Goal: Use online tool/utility: Utilize a website feature to perform a specific function

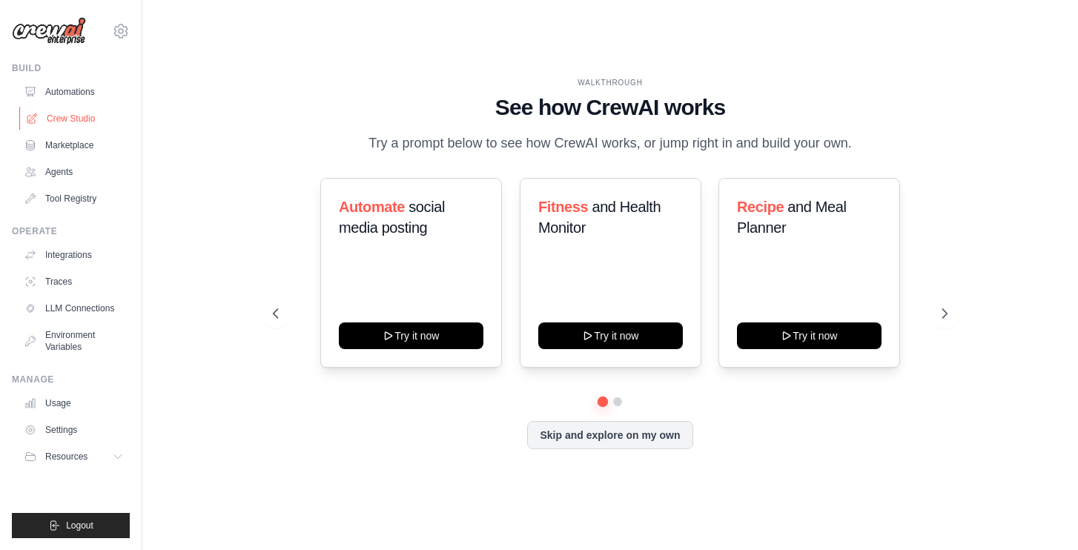
click at [79, 121] on link "Crew Studio" at bounding box center [75, 119] width 112 height 24
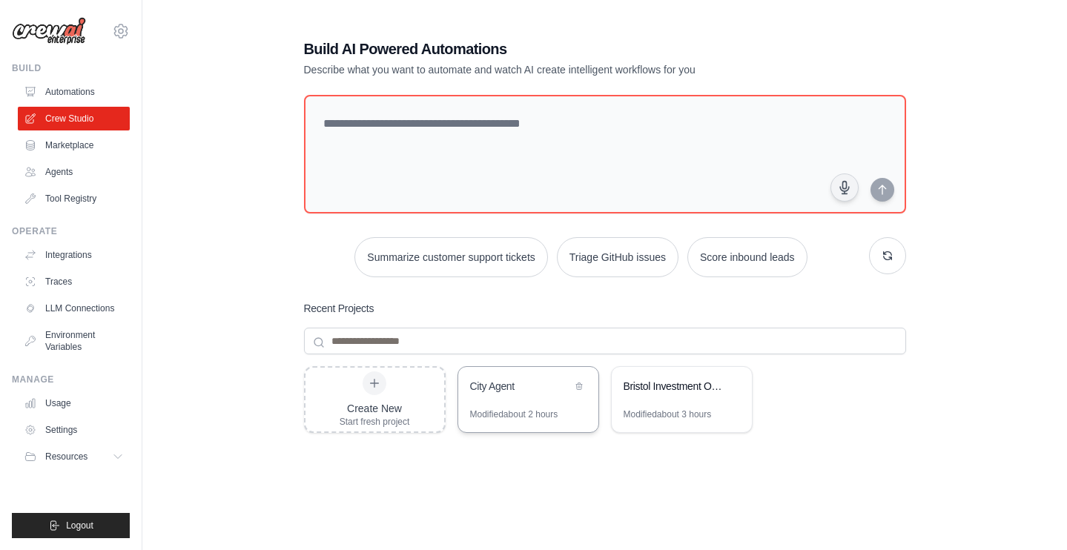
click at [532, 399] on div "City Agent" at bounding box center [528, 388] width 140 height 42
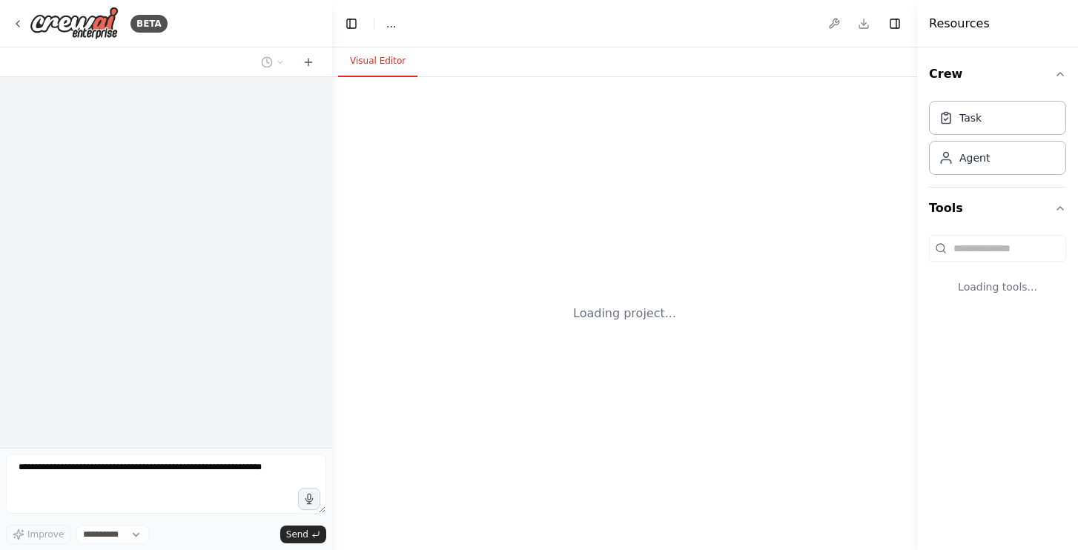
select select "****"
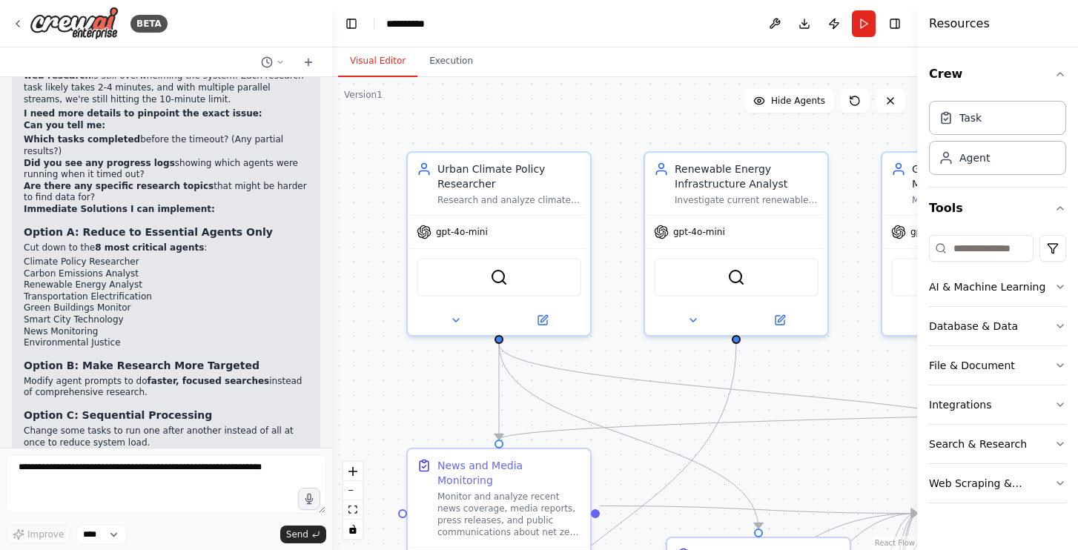
scroll to position [10489, 0]
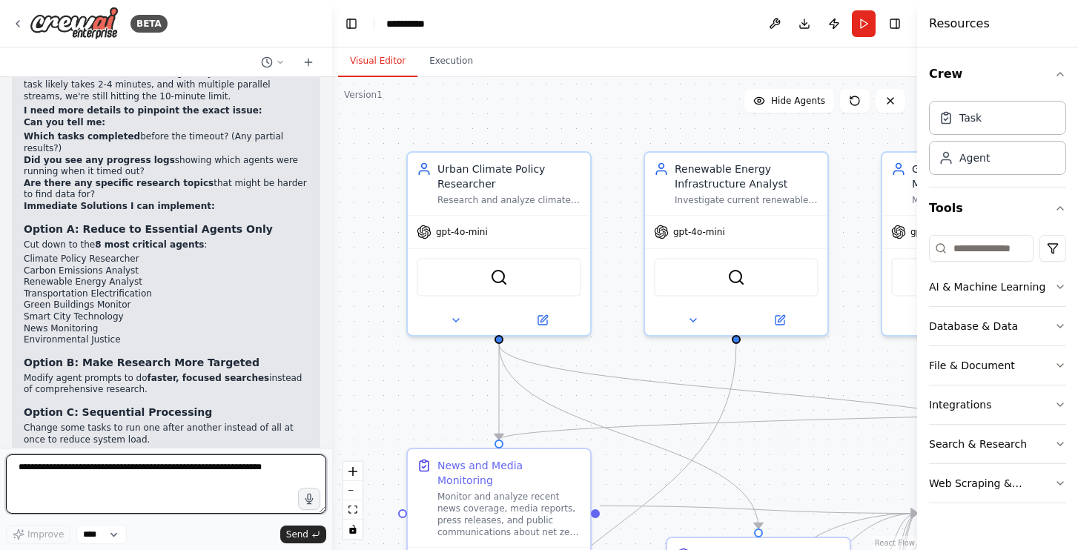
click at [130, 483] on textarea at bounding box center [166, 484] width 320 height 59
type textarea "********"
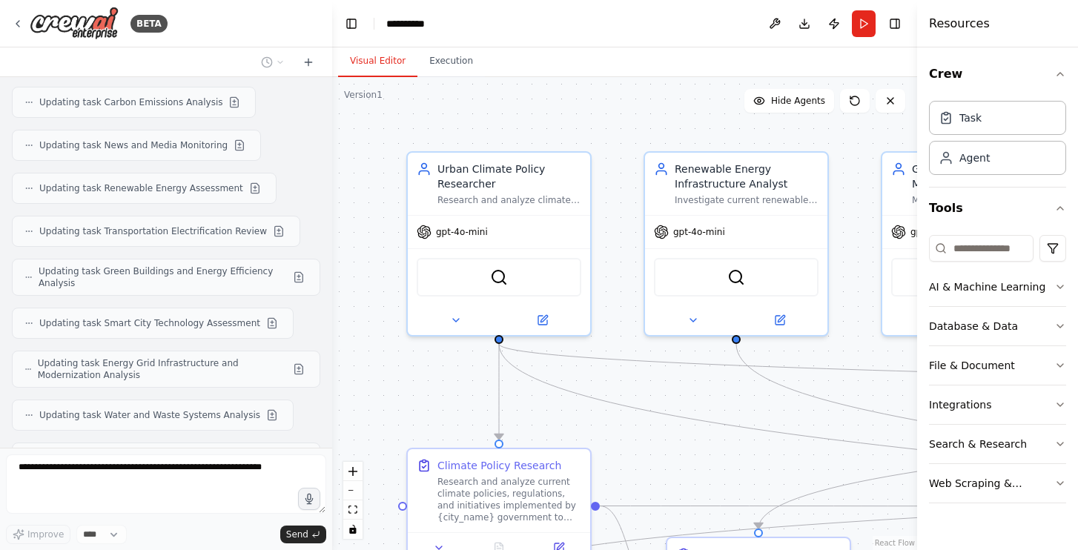
scroll to position [11188, 0]
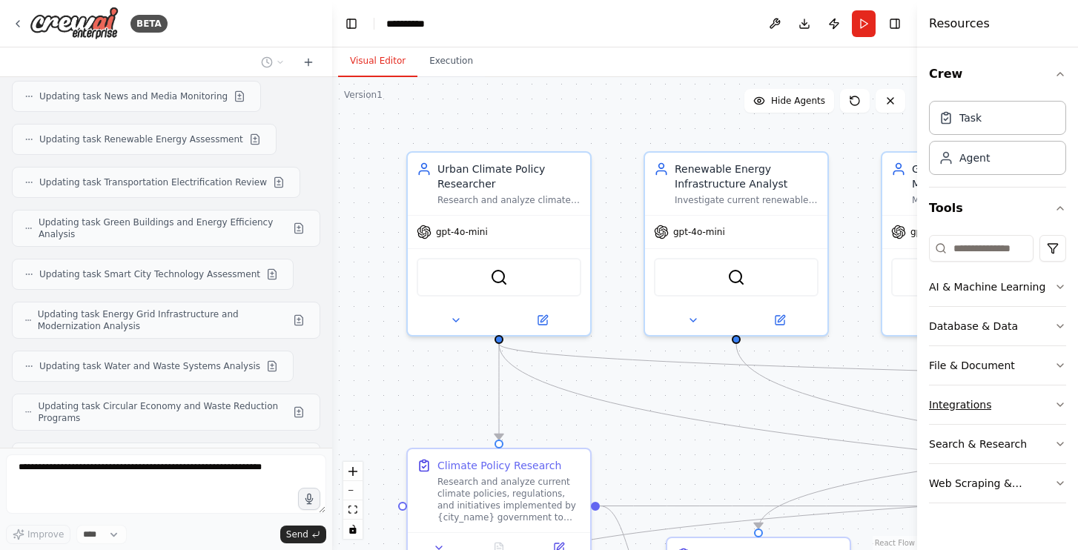
click at [954, 400] on div "Integrations" at bounding box center [960, 404] width 62 height 15
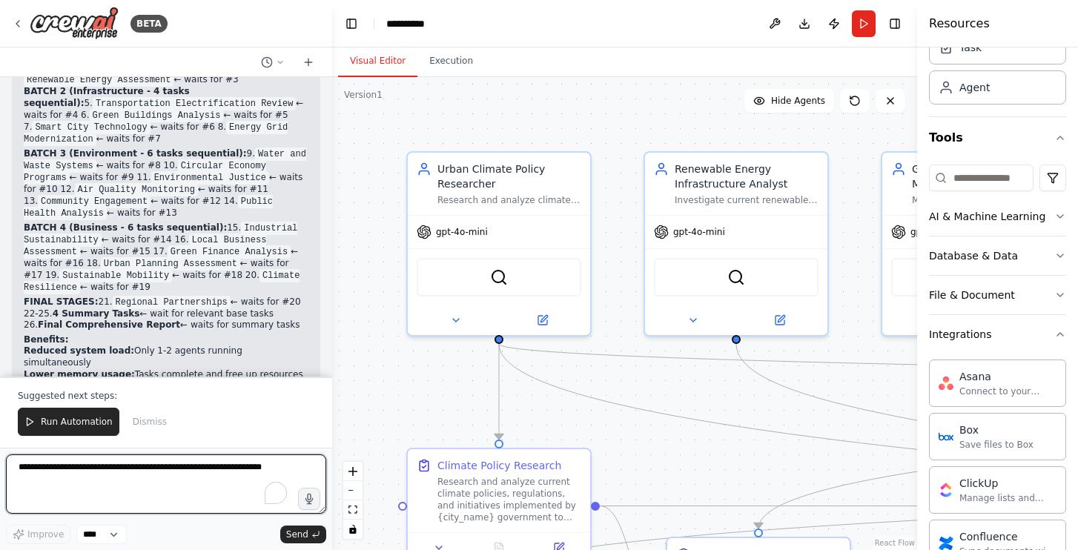
scroll to position [12272, 0]
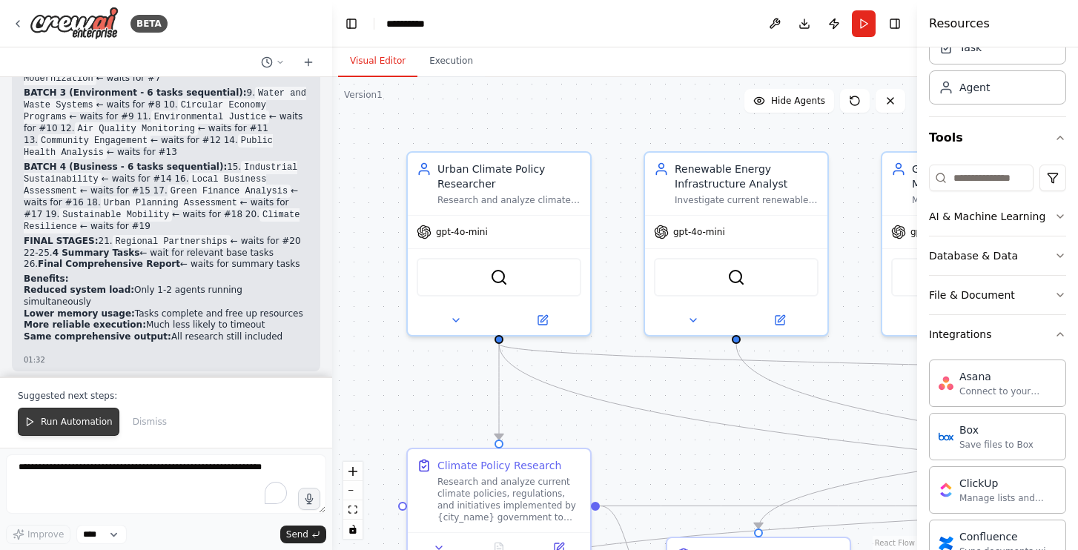
click at [87, 424] on span "Run Automation" at bounding box center [77, 422] width 72 height 12
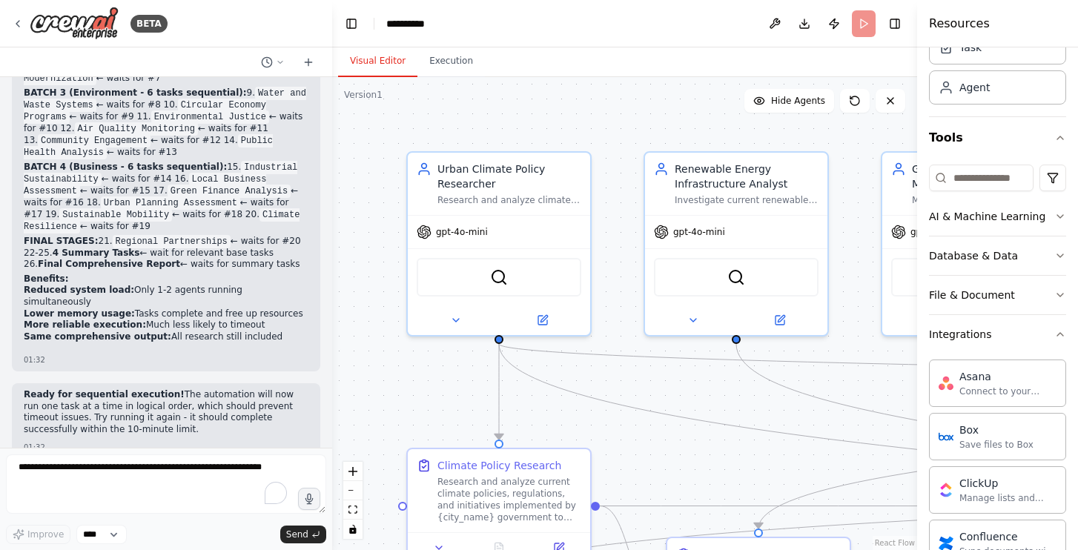
scroll to position [12200, 0]
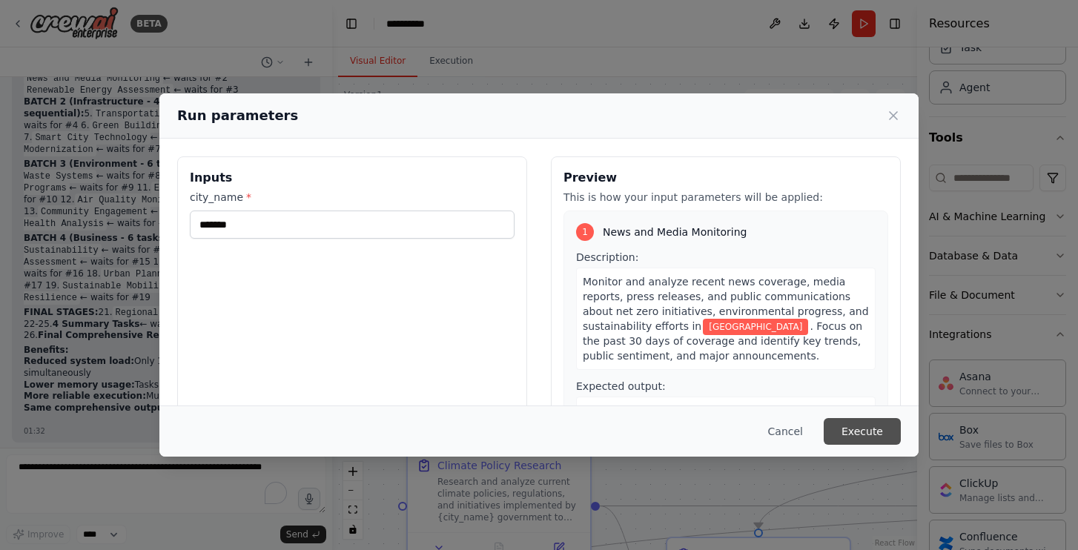
click at [866, 433] on button "Execute" at bounding box center [862, 431] width 77 height 27
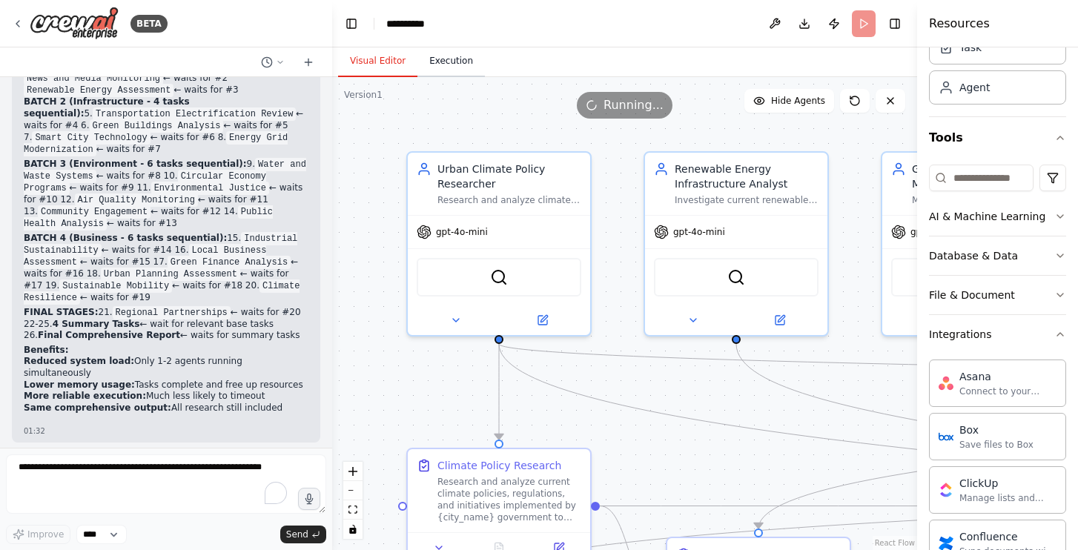
click at [443, 72] on button "Execution" at bounding box center [450, 61] width 67 height 31
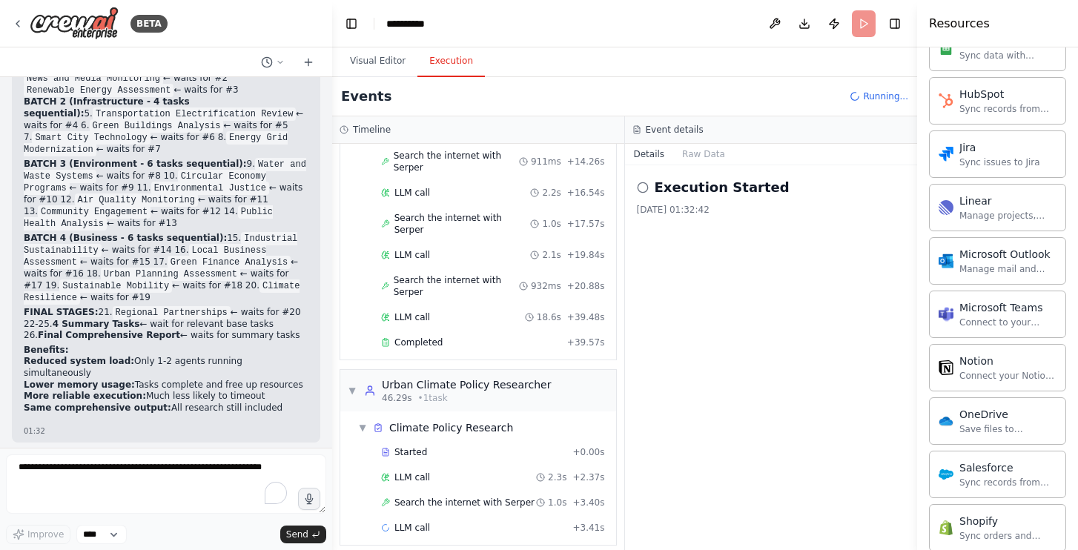
scroll to position [1110, 0]
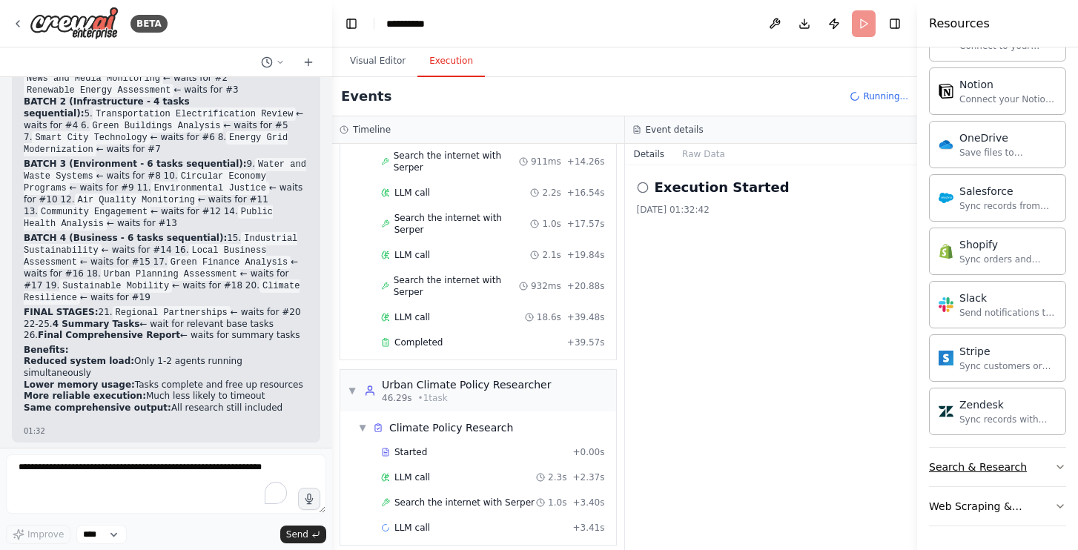
click at [974, 466] on div "Search & Research" at bounding box center [978, 467] width 98 height 15
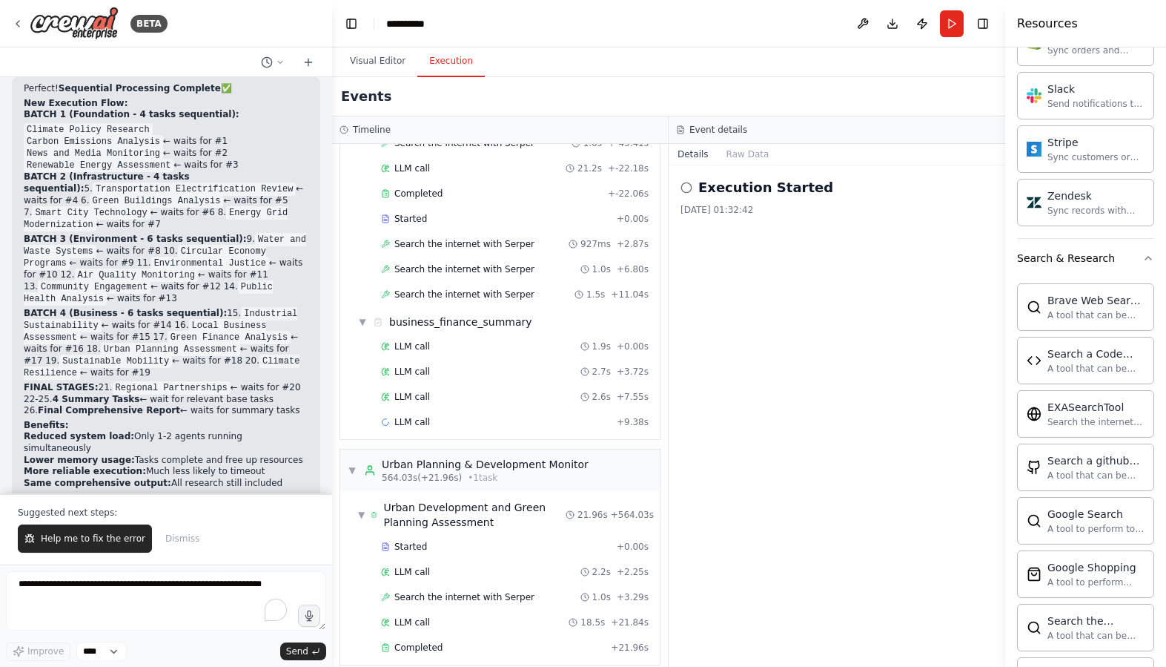
scroll to position [12156, 0]
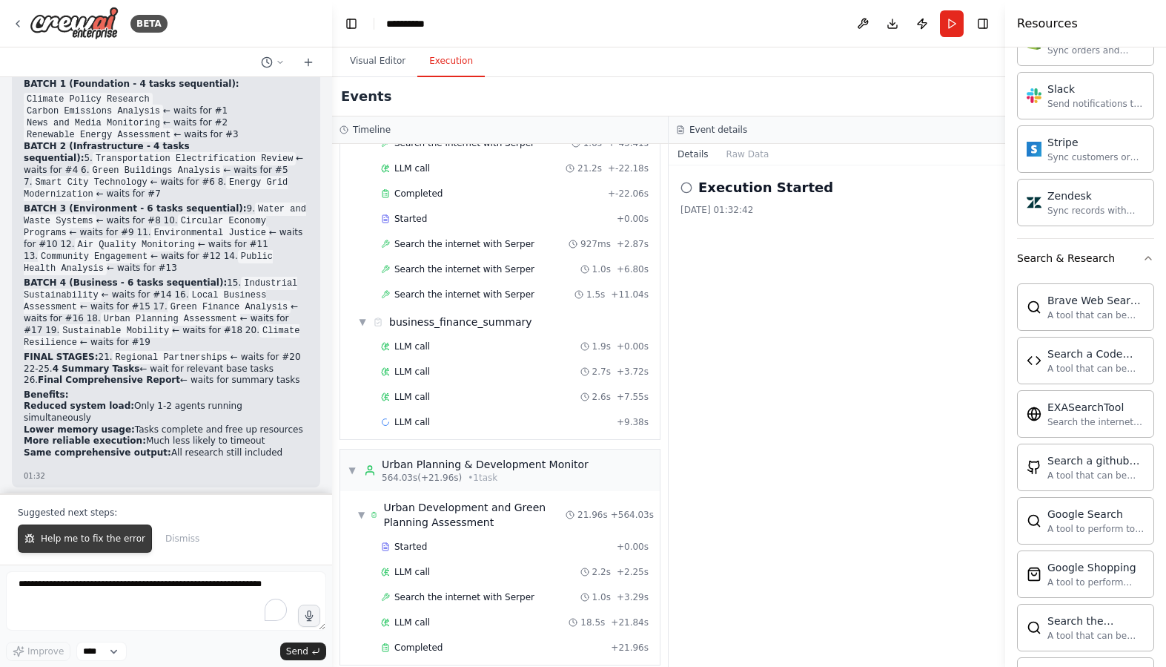
click at [84, 544] on span "Help me to fix the error" at bounding box center [93, 538] width 105 height 12
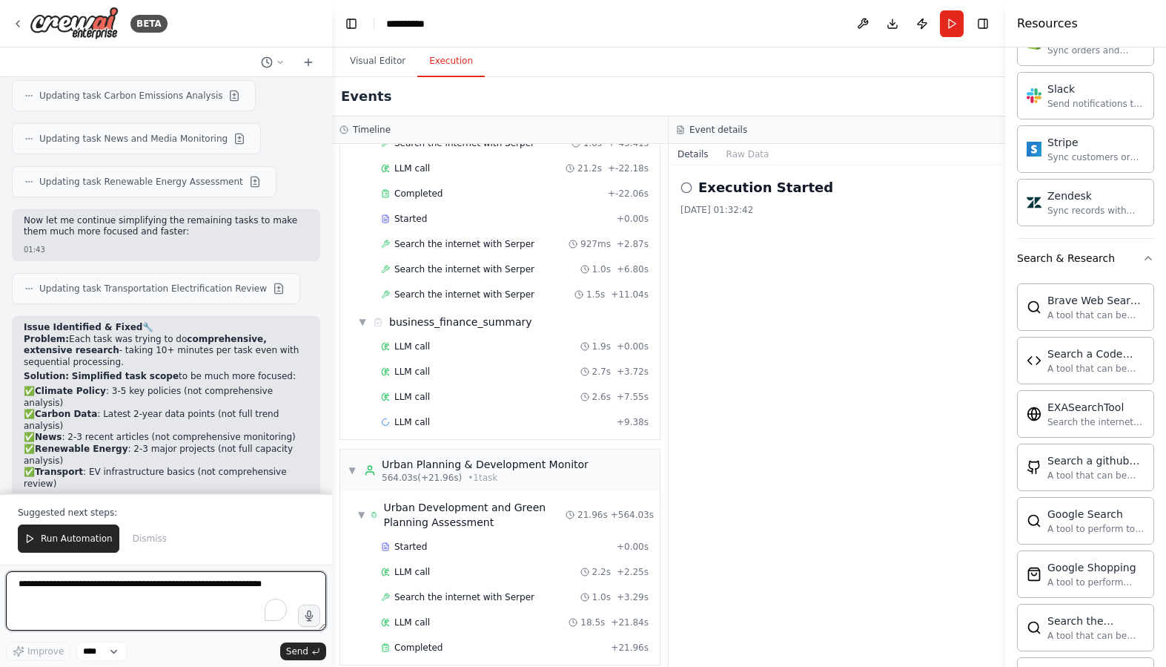
scroll to position [12997, 0]
click at [888, 22] on button "Download" at bounding box center [893, 23] width 24 height 27
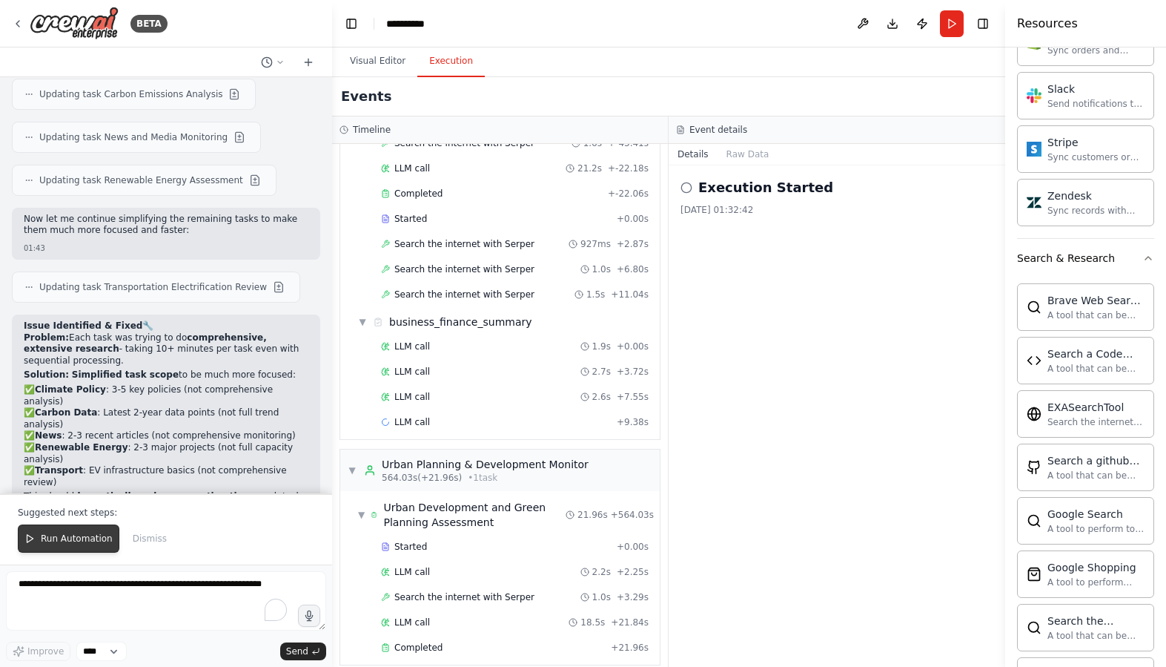
click at [59, 549] on button "Run Automation" at bounding box center [69, 538] width 102 height 28
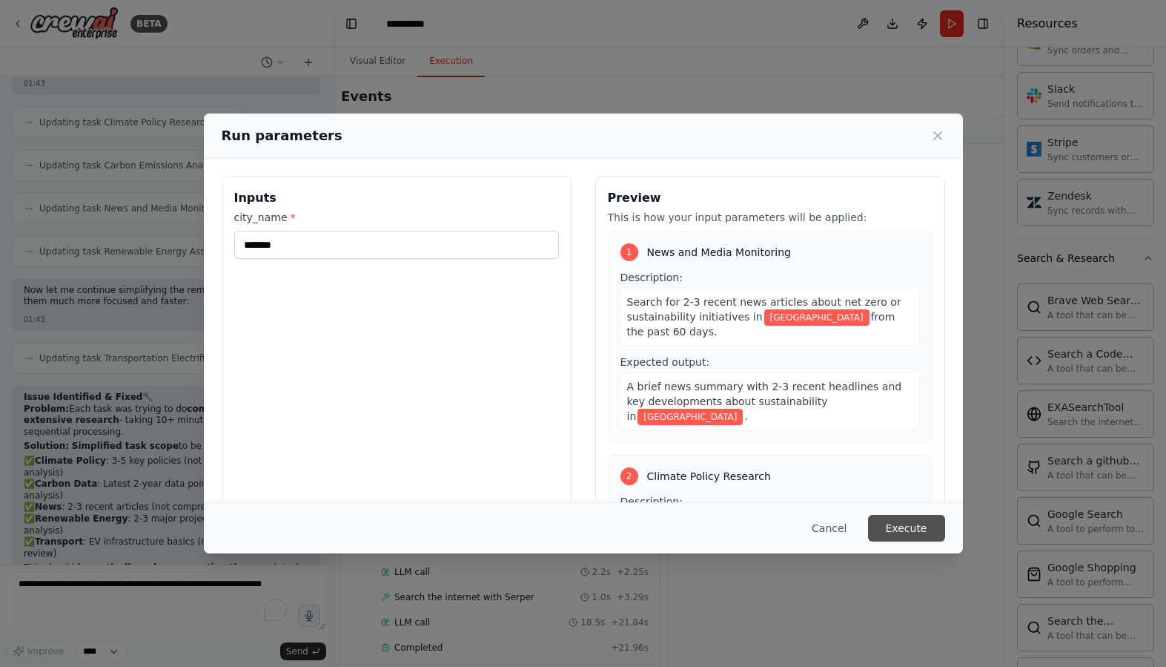
click at [914, 530] on button "Execute" at bounding box center [906, 528] width 77 height 27
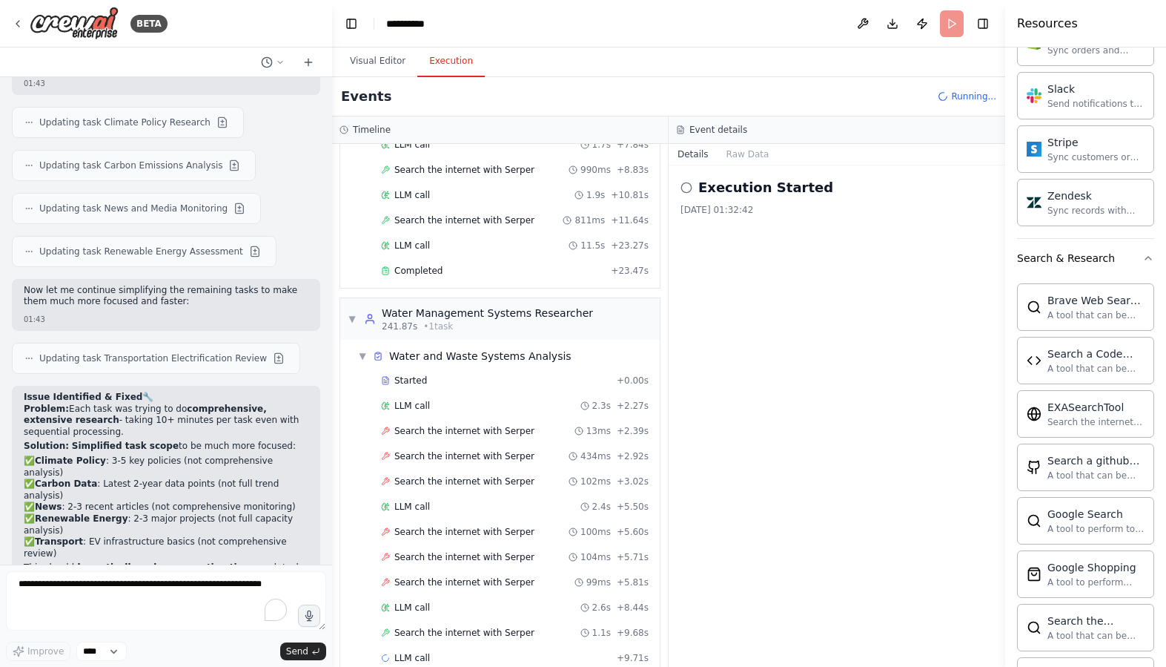
scroll to position [3287, 0]
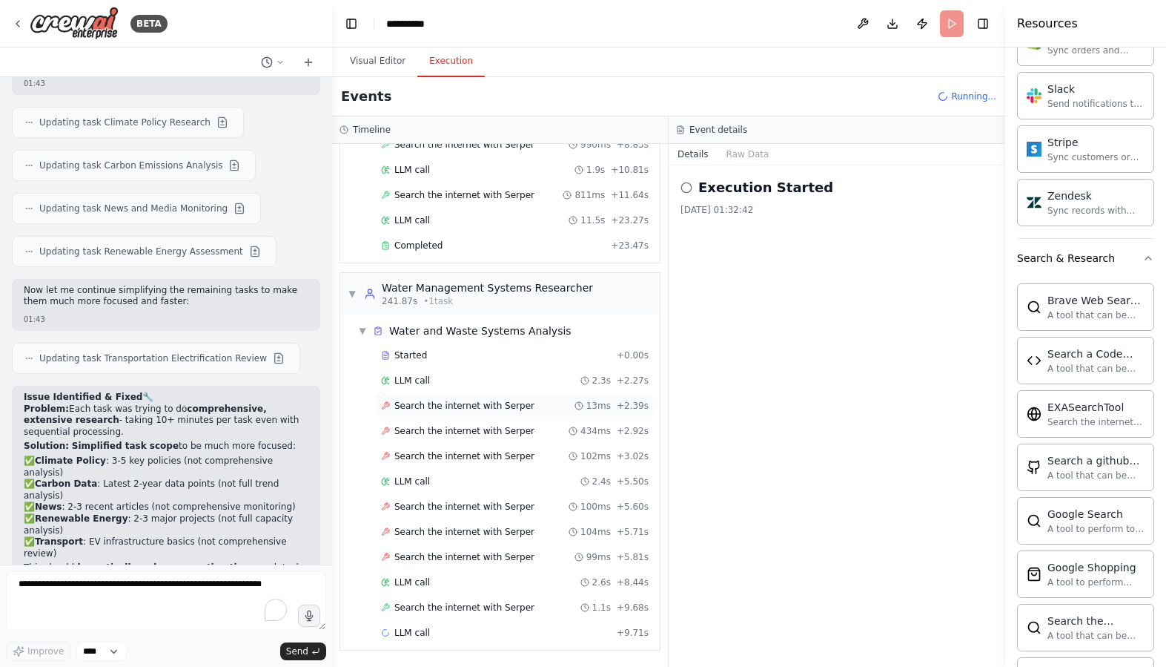
click at [479, 411] on span "Search the internet with Serper" at bounding box center [464, 406] width 140 height 12
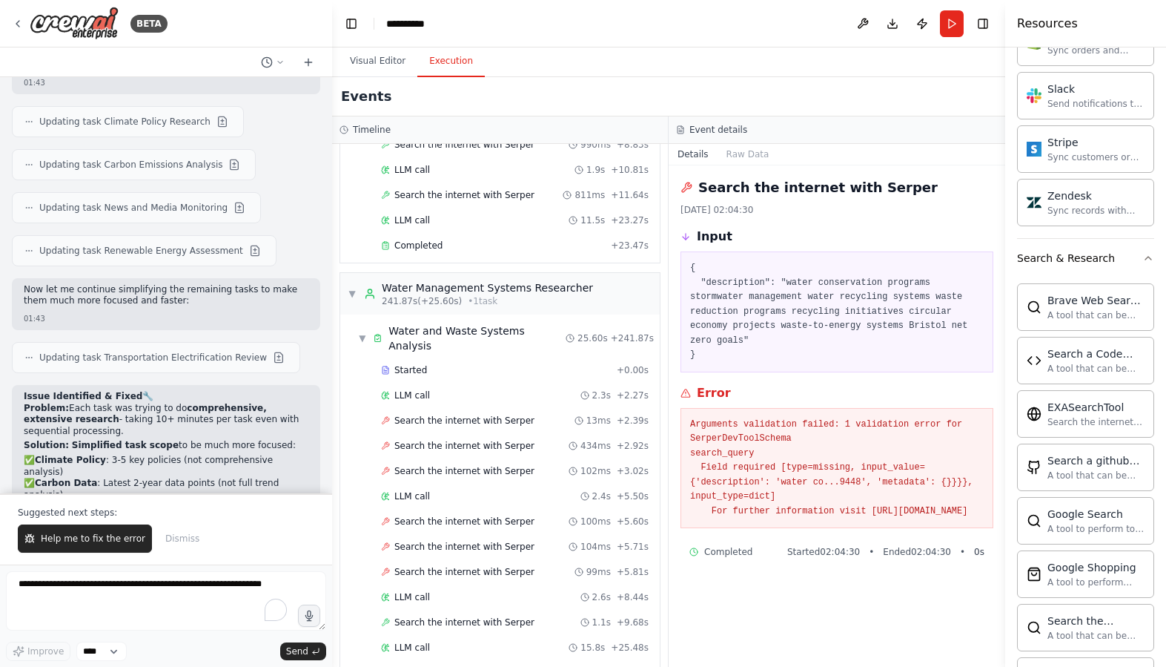
scroll to position [12997, 0]
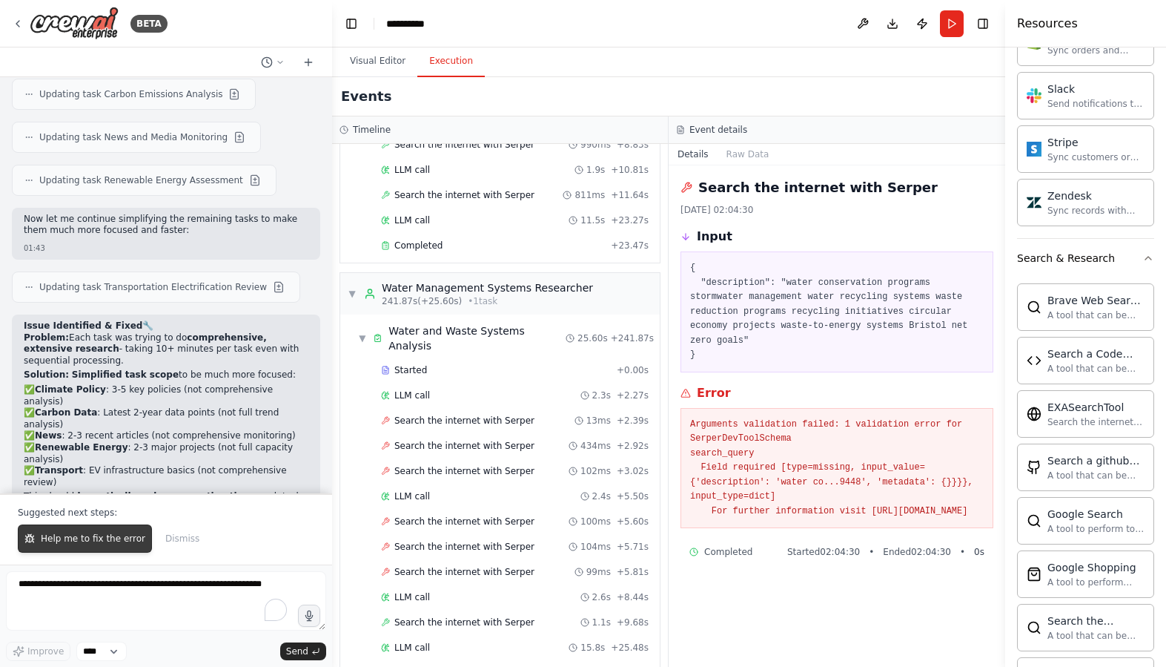
click at [121, 541] on span "Help me to fix the error" at bounding box center [93, 538] width 105 height 12
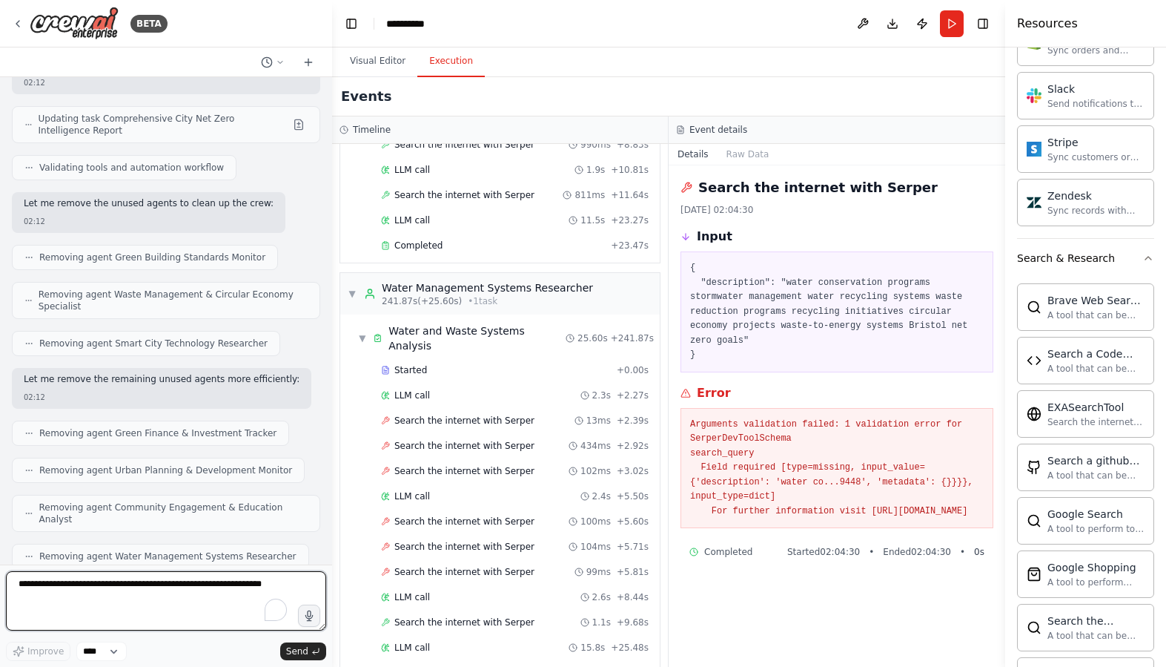
scroll to position [14814, 0]
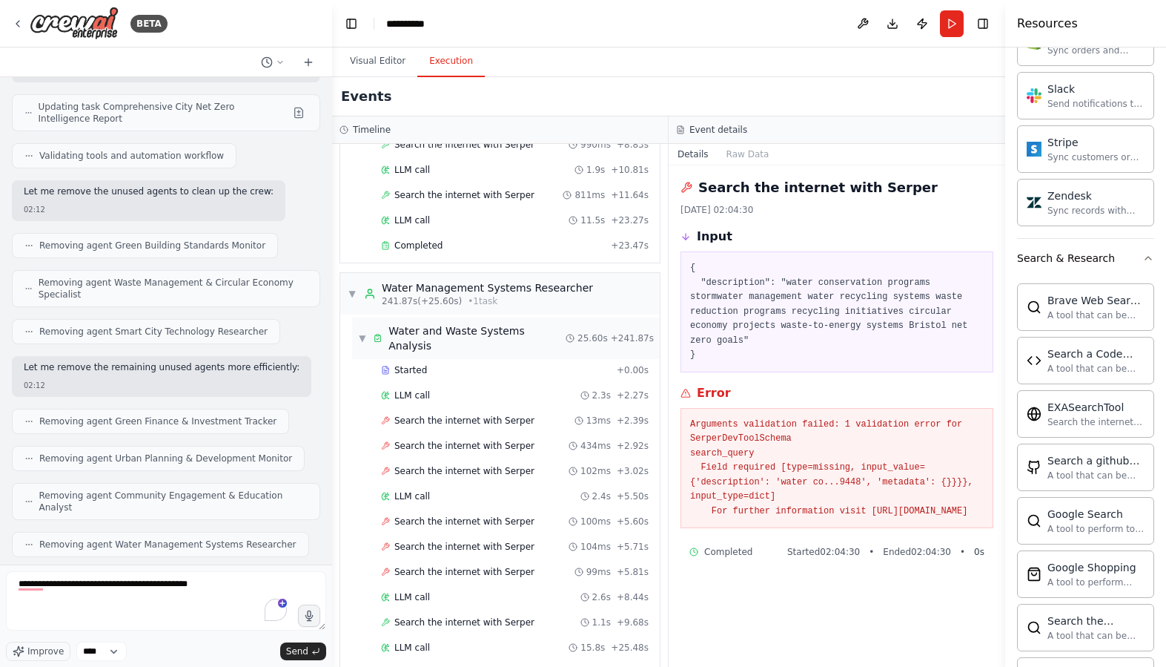
click at [362, 332] on span "▼" at bounding box center [362, 338] width 9 height 12
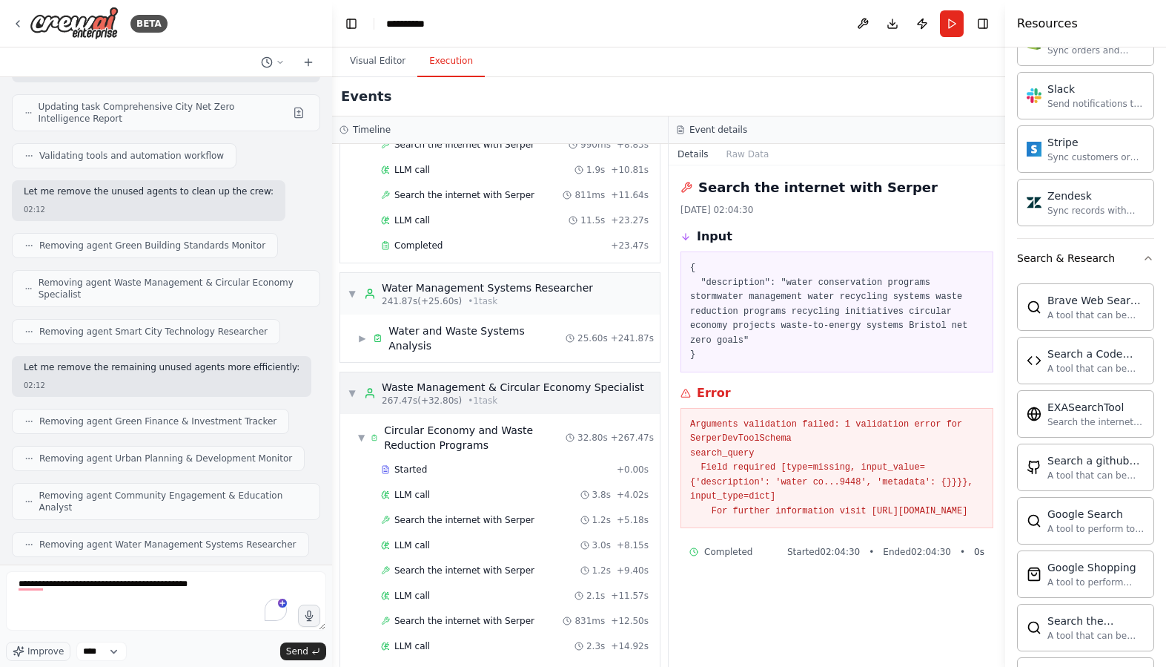
click at [371, 389] on circle at bounding box center [370, 391] width 4 height 4
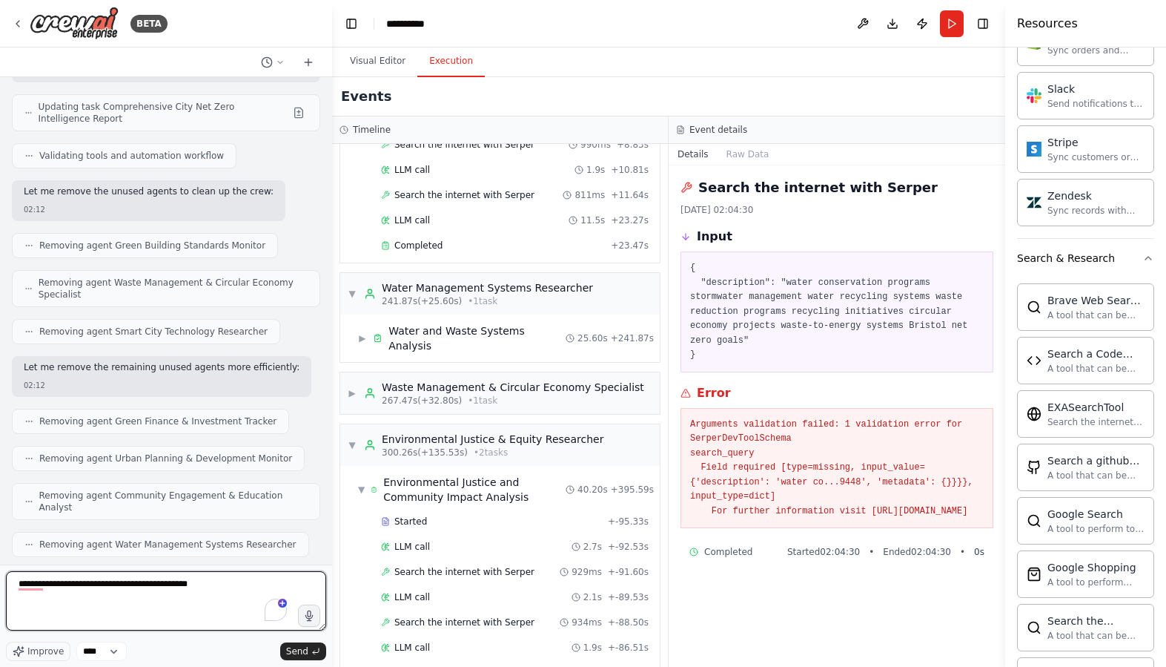
drag, startPoint x: 201, startPoint y: 582, endPoint x: 165, endPoint y: 583, distance: 36.3
click at [165, 549] on textarea "**********" at bounding box center [166, 600] width 320 height 59
type textarea "**********"
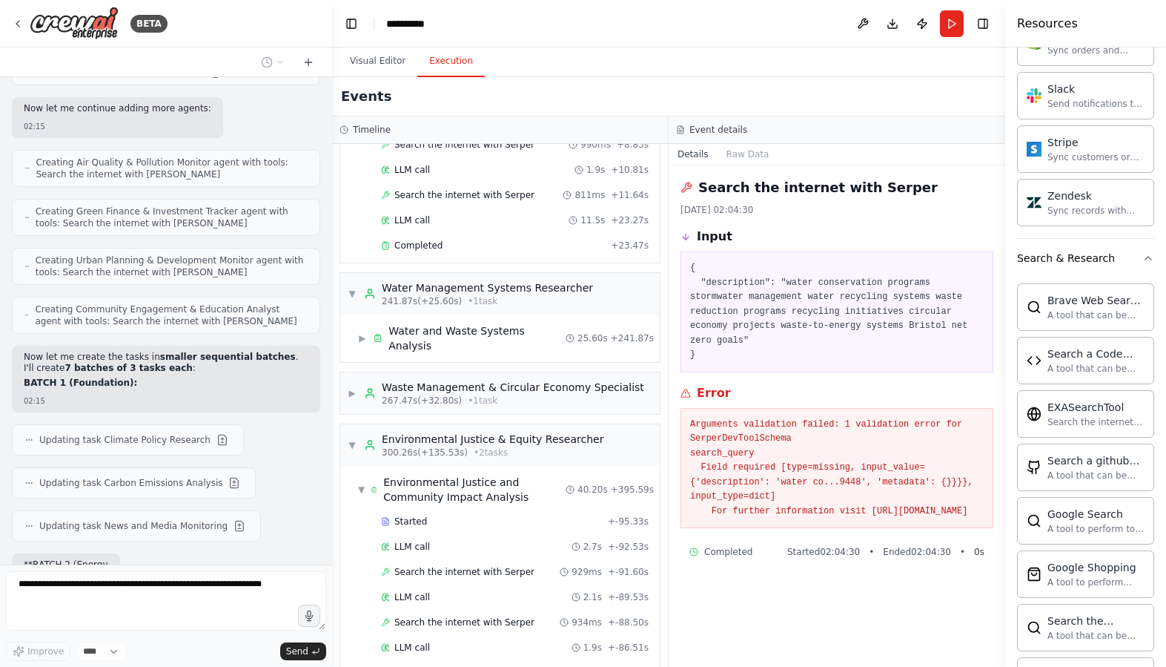
scroll to position [15901, 0]
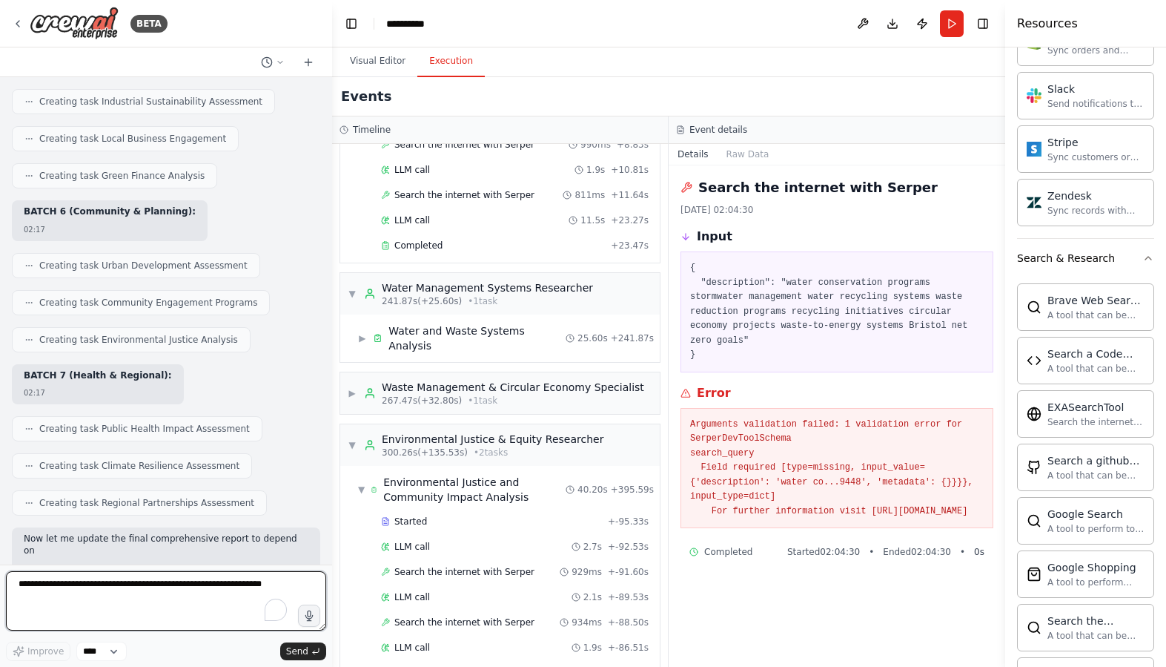
scroll to position [17007, 0]
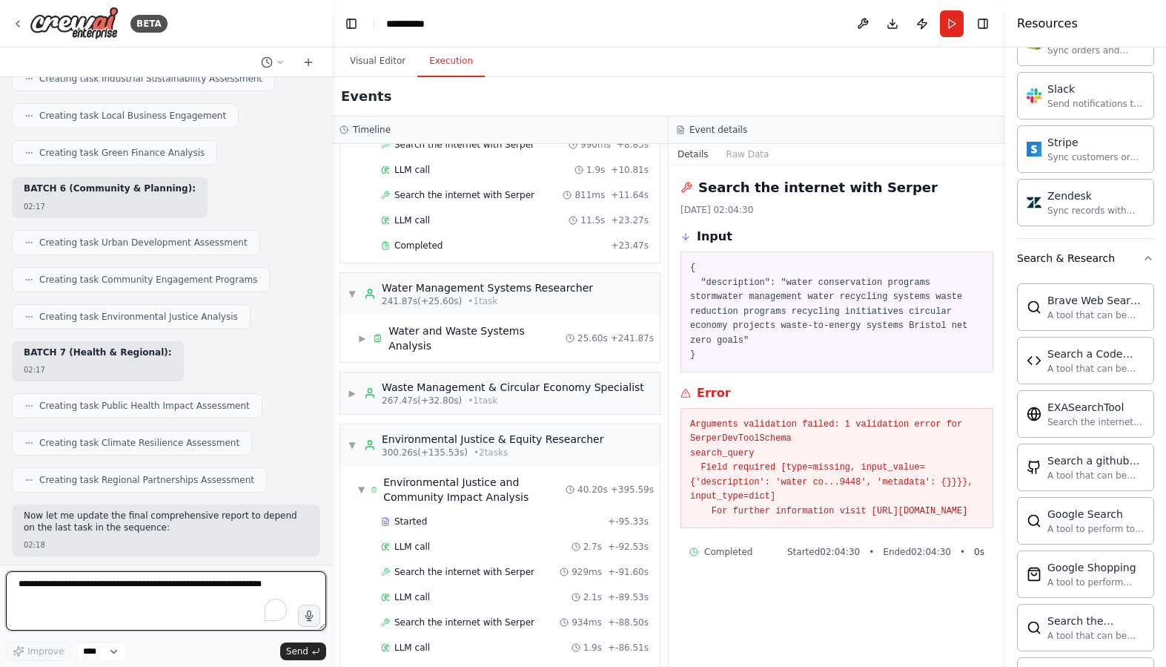
click at [136, 592] on textarea "To enrich screen reader interactions, please activate Accessibility in Grammarl…" at bounding box center [166, 600] width 320 height 59
type textarea "********"
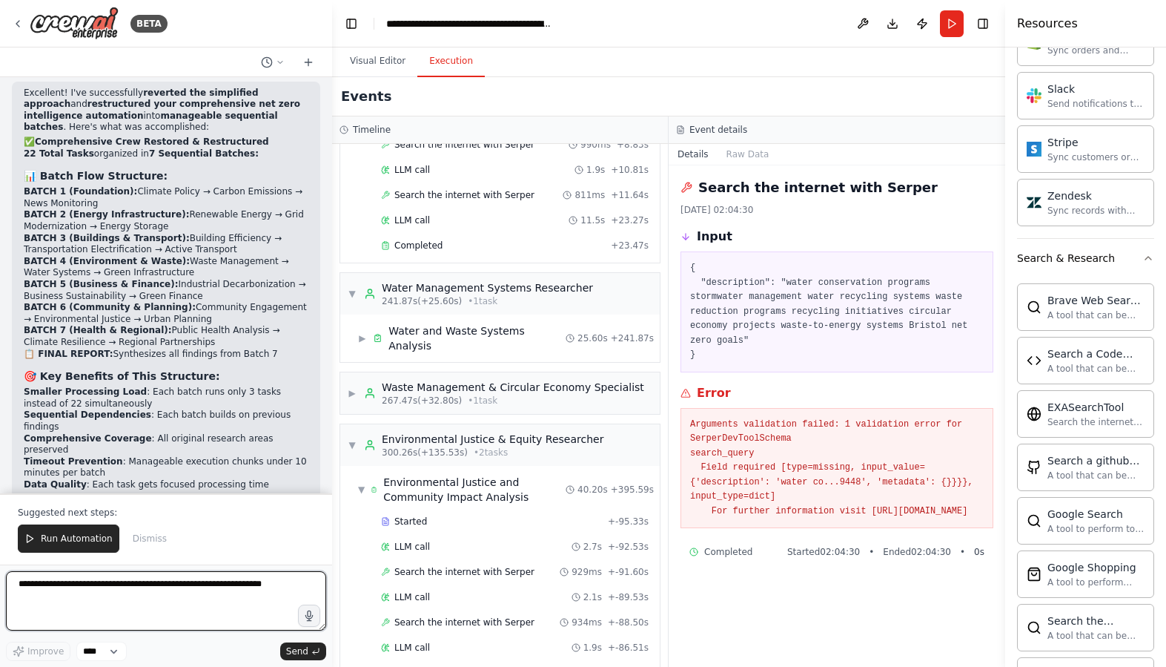
scroll to position [18272, 0]
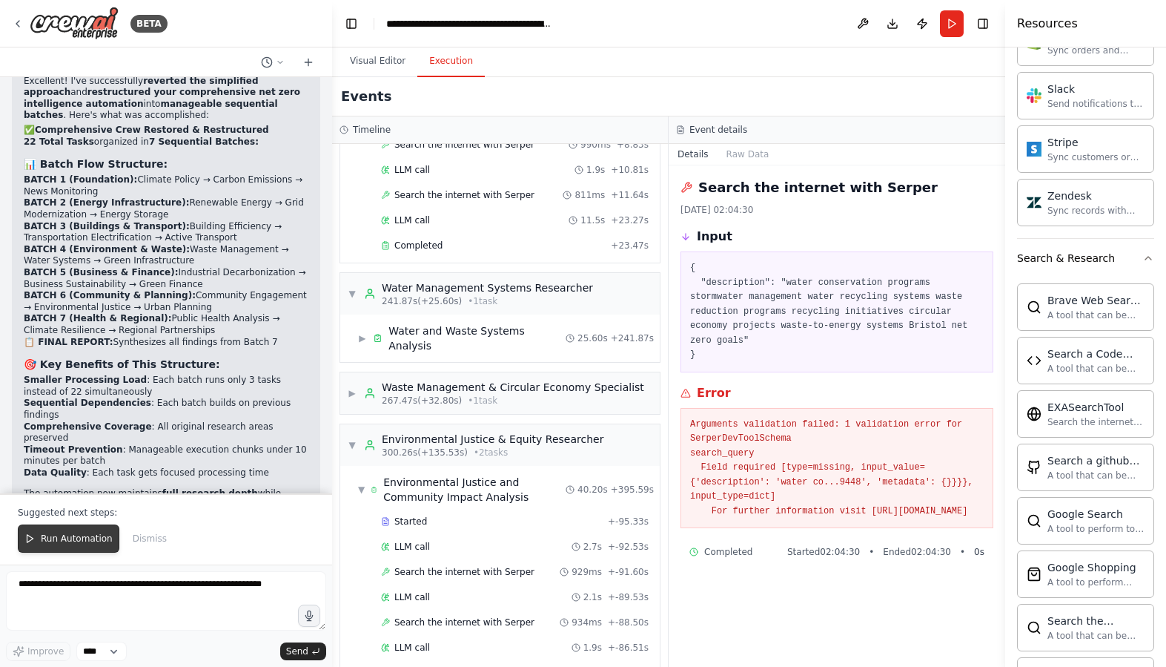
click at [46, 541] on span "Run Automation" at bounding box center [77, 538] width 72 height 12
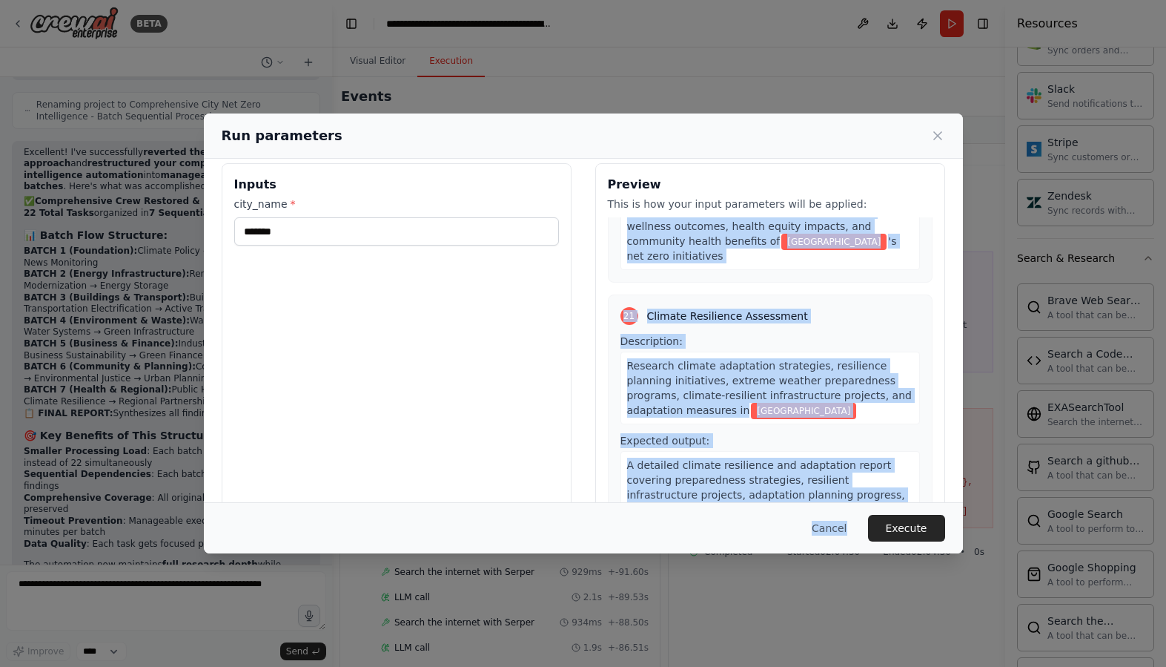
scroll to position [44, 0]
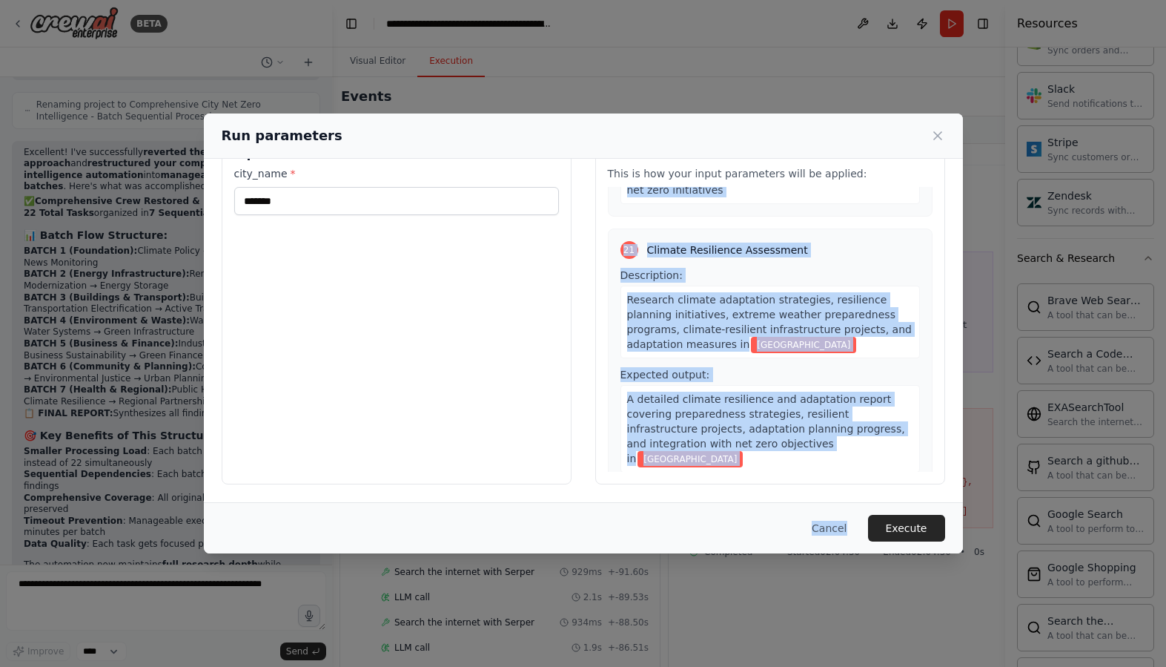
drag, startPoint x: 613, startPoint y: 253, endPoint x: 656, endPoint y: 555, distance: 304.8
click at [656, 555] on div "Run parameters Inputs city_name * ******* Preview This is how your input parame…" at bounding box center [583, 333] width 1166 height 667
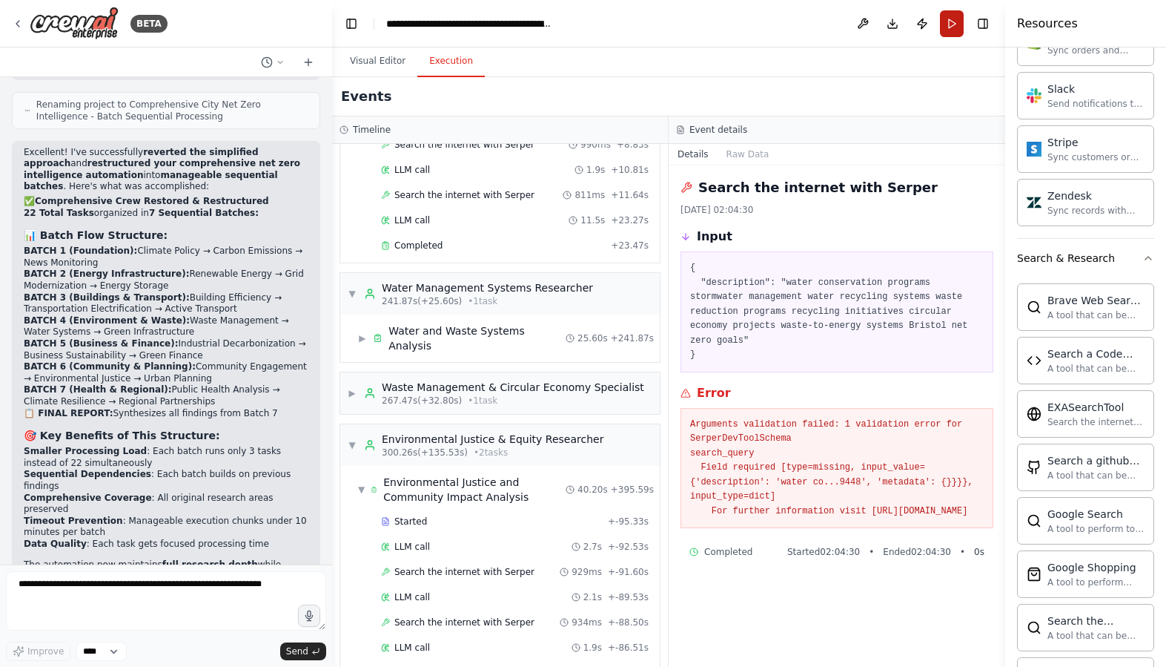
click at [948, 31] on button "Run" at bounding box center [952, 23] width 24 height 27
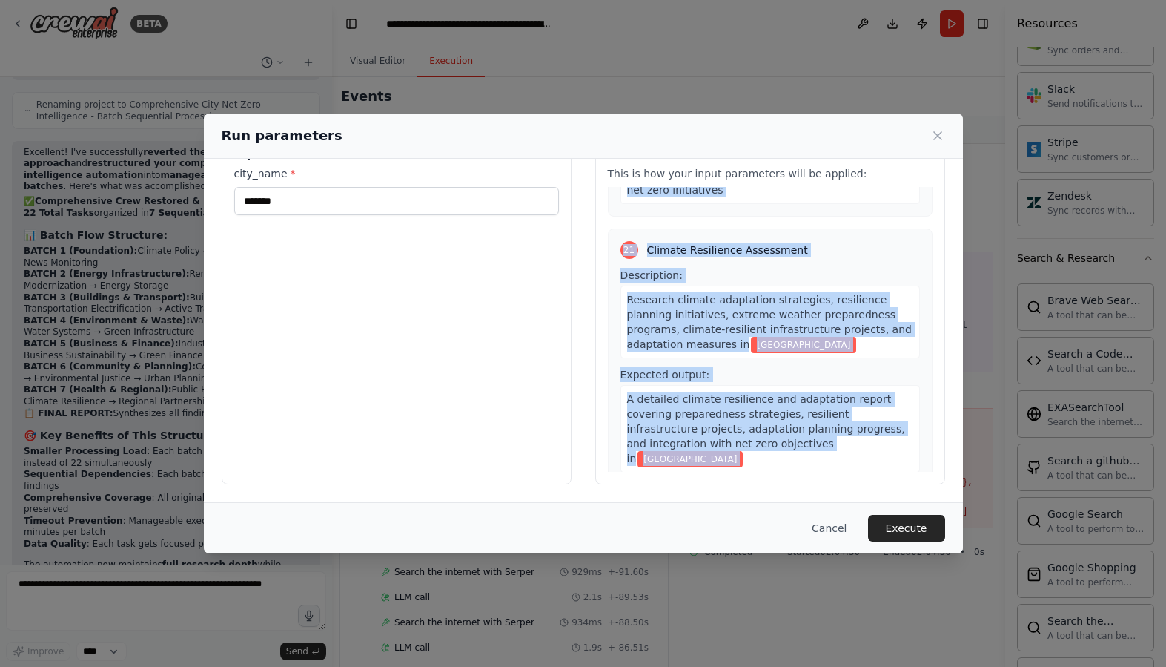
drag, startPoint x: 615, startPoint y: 251, endPoint x: 689, endPoint y: 458, distance: 219.8
click at [689, 458] on div "1 News and Media Monitoring Description: Monitor news coverage, media reports, …" at bounding box center [770, 329] width 325 height 285
copy div "1 News and Media Monitoring Description: Monitor news coverage, media reports, …"
click at [906, 527] on button "Execute" at bounding box center [906, 528] width 77 height 27
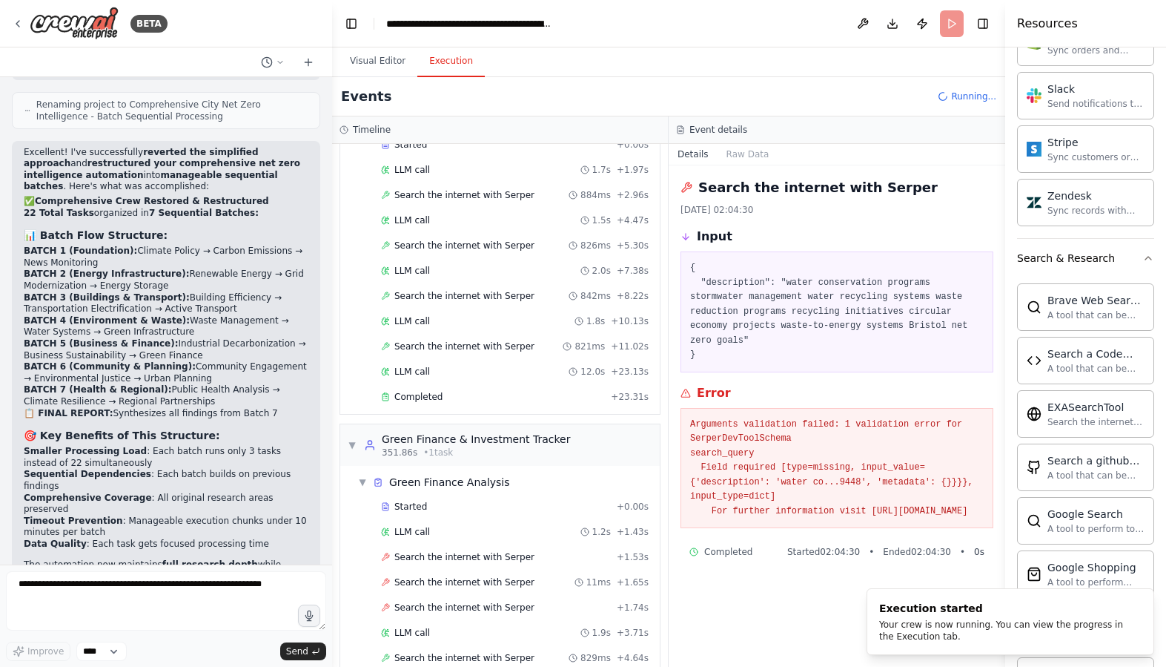
scroll to position [4298, 0]
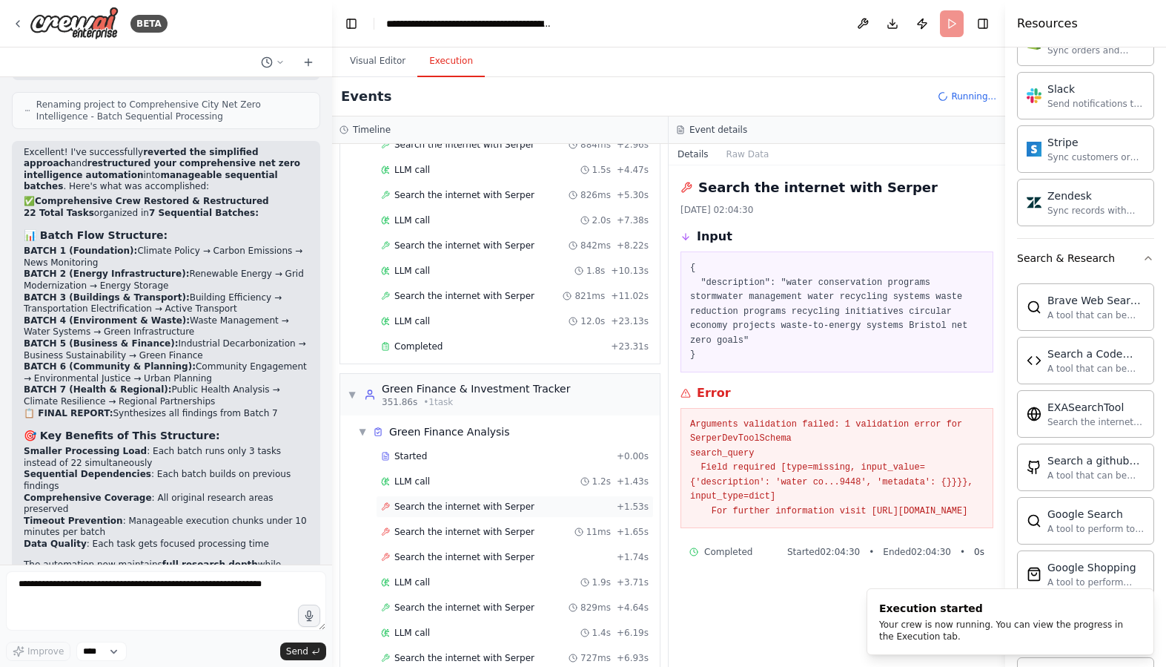
click at [457, 506] on span "Search the internet with Serper" at bounding box center [464, 507] width 140 height 12
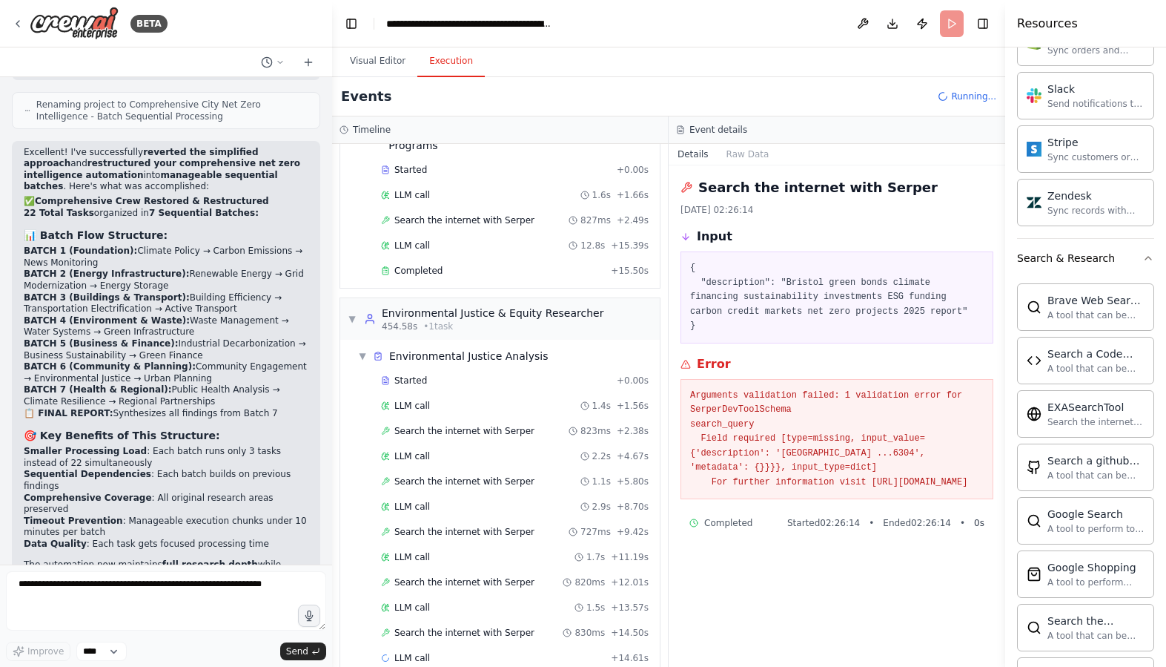
scroll to position [7754, 0]
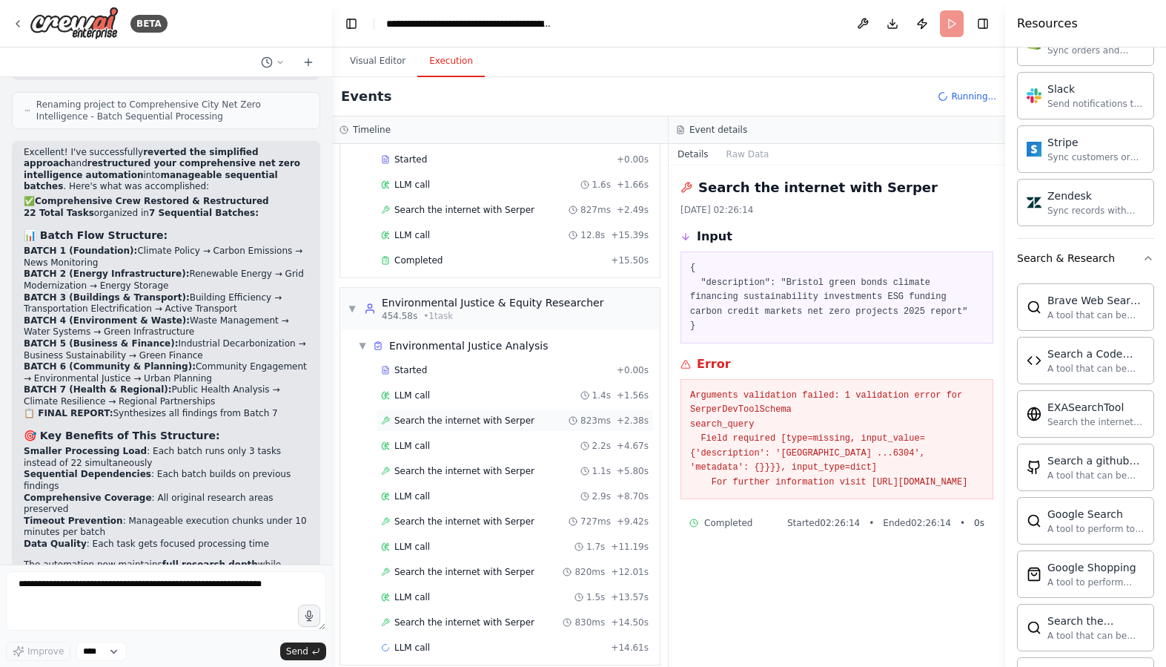
click at [480, 414] on span "Search the internet with Serper" at bounding box center [464, 420] width 140 height 12
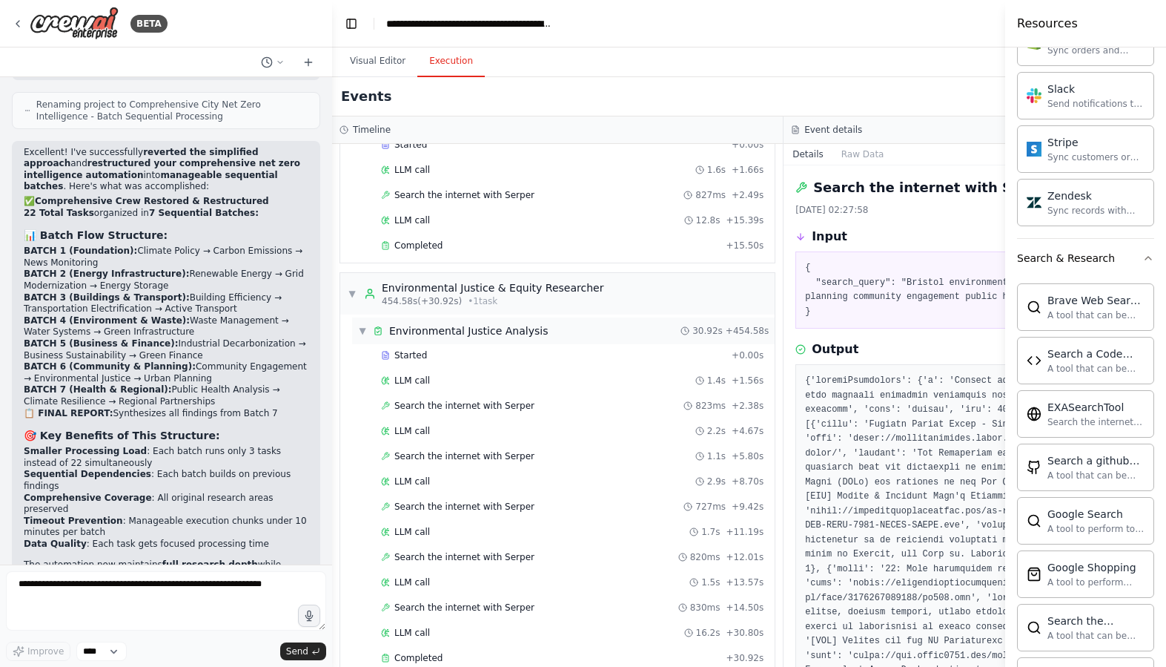
click at [364, 331] on span "▼" at bounding box center [362, 331] width 9 height 12
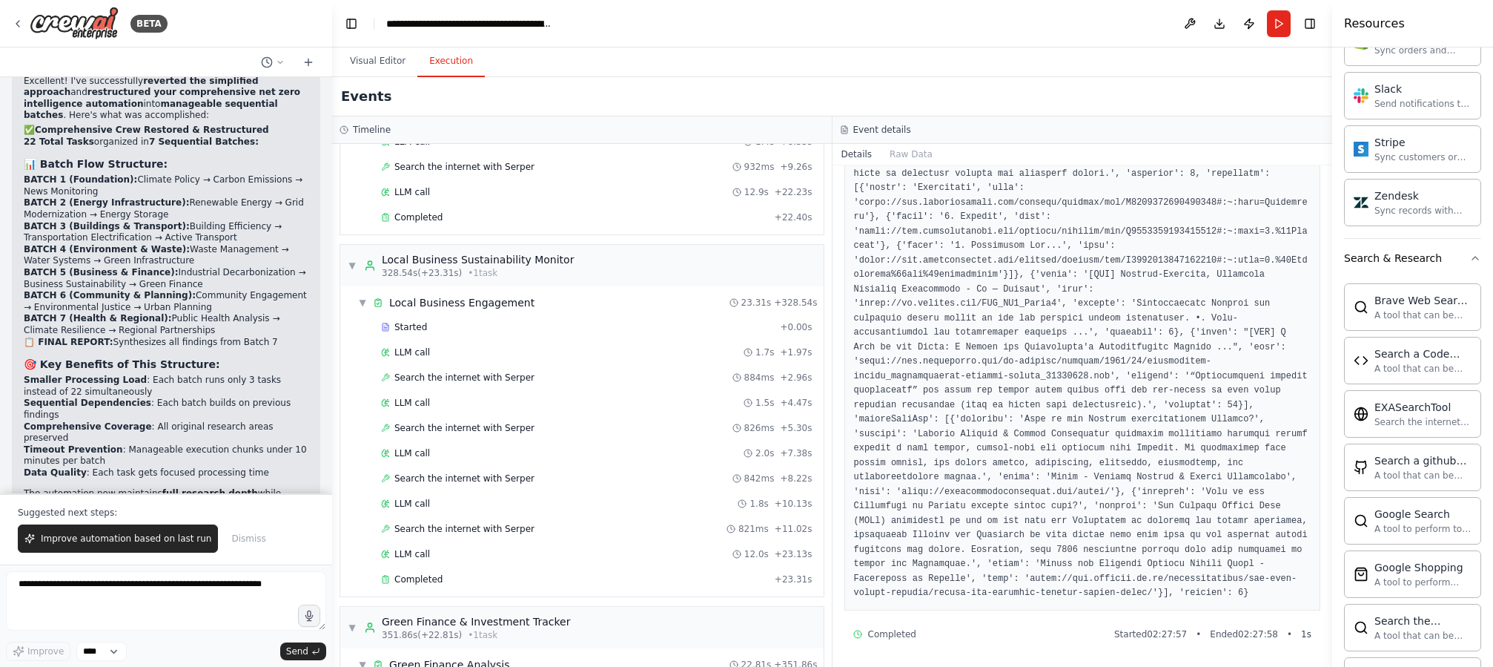
scroll to position [4126, 0]
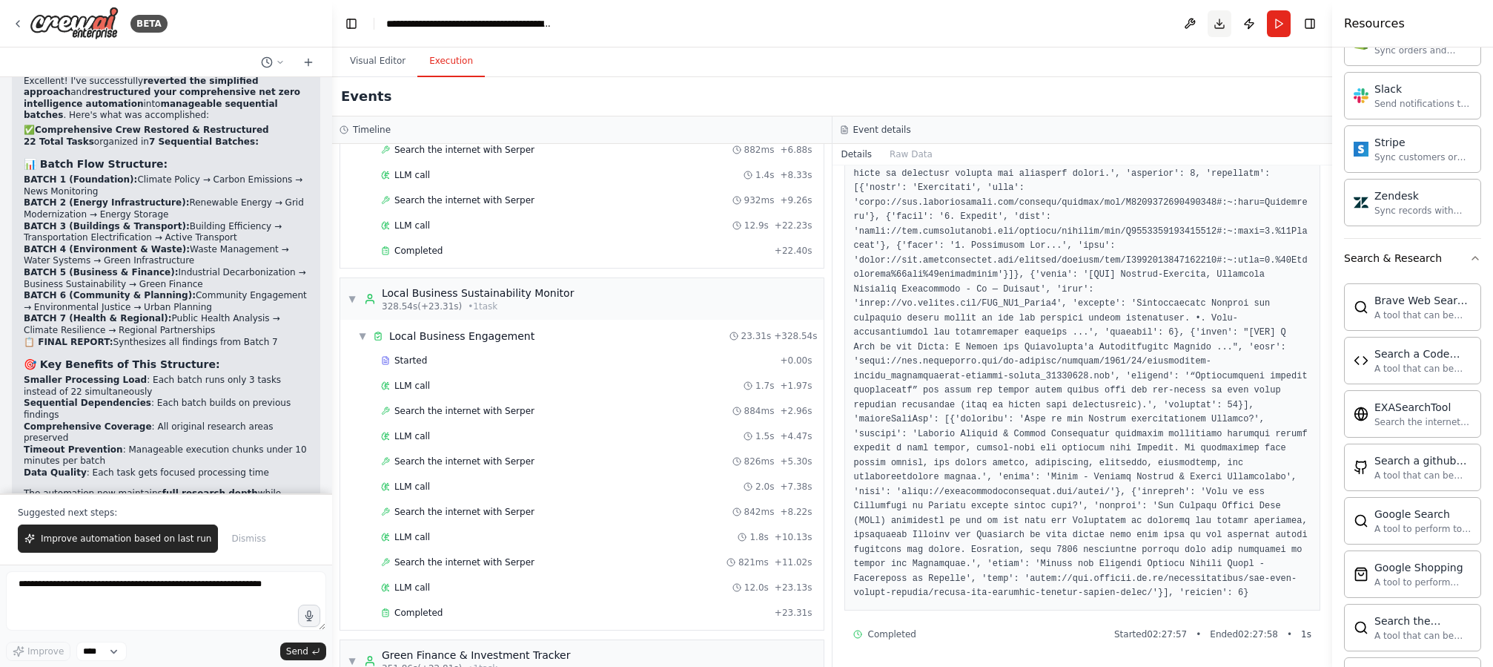
click at [1166, 24] on button "Download" at bounding box center [1220, 23] width 24 height 27
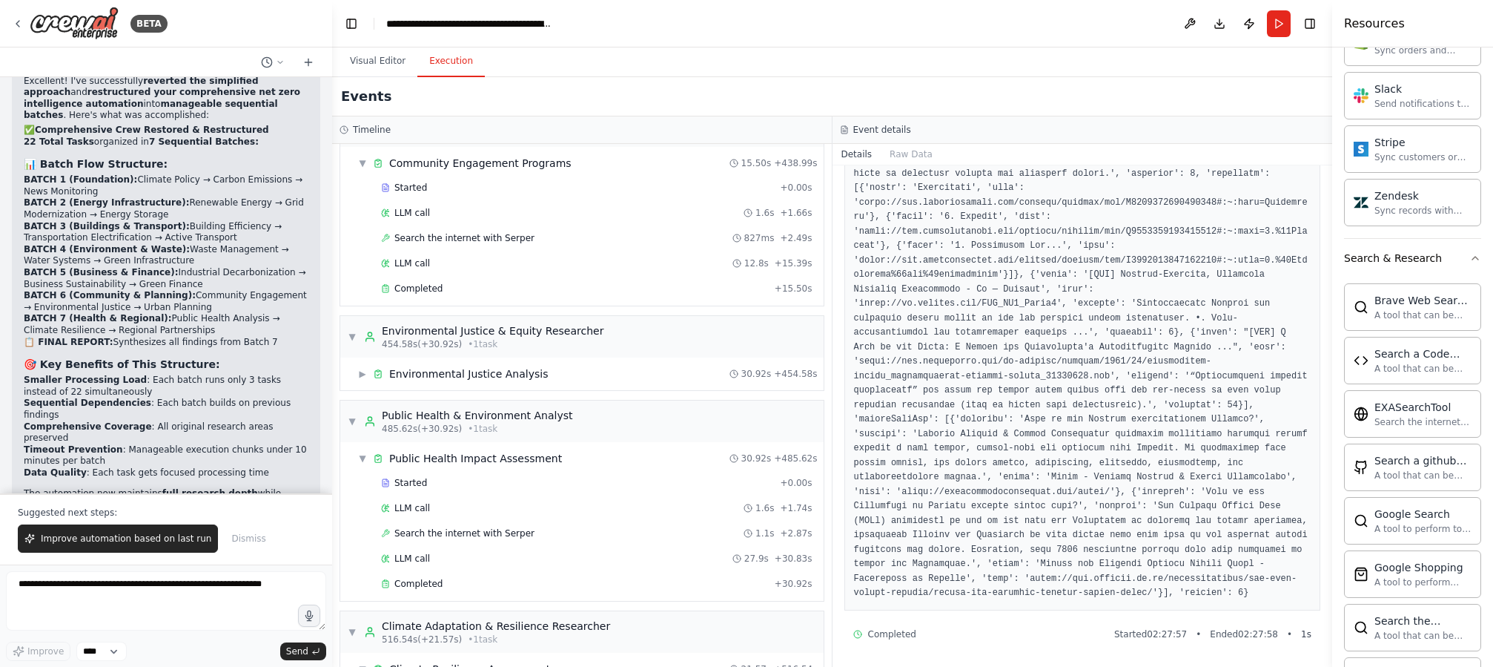
scroll to position [8176, 0]
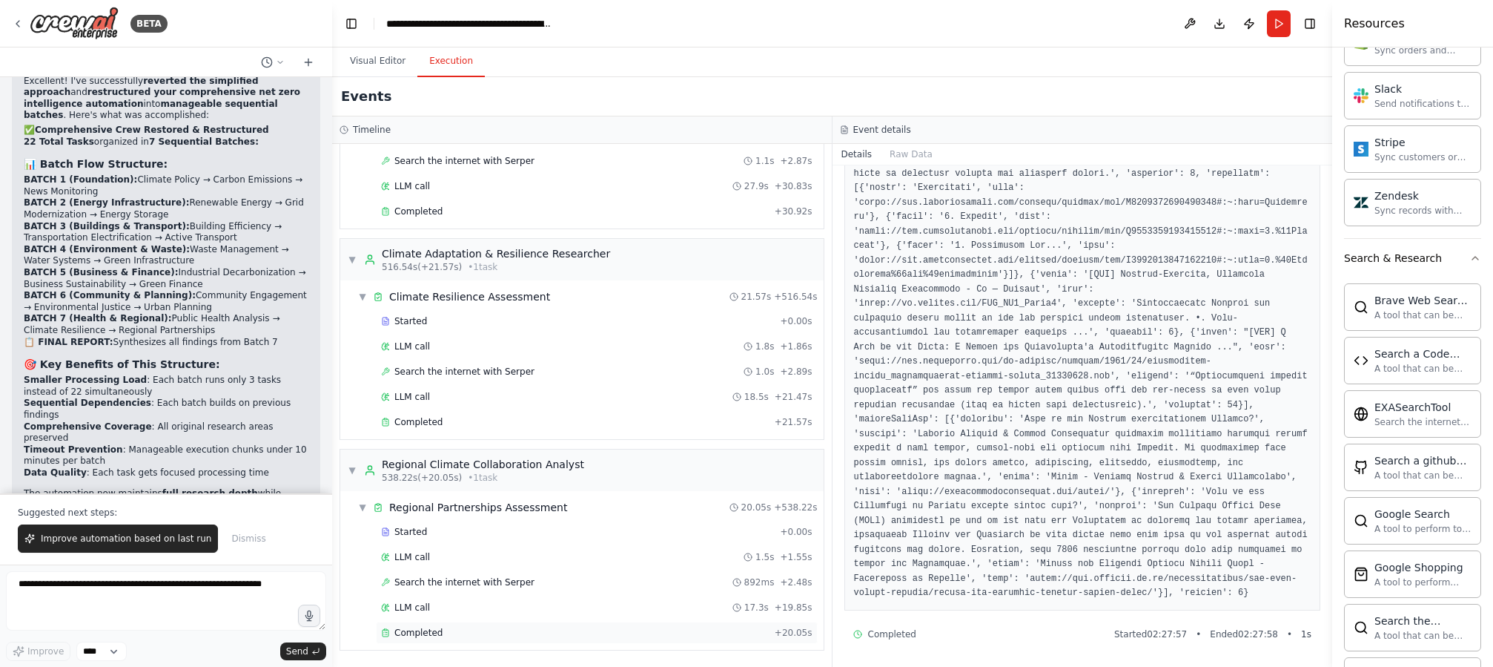
click at [435, 627] on span "Completed" at bounding box center [418, 633] width 48 height 12
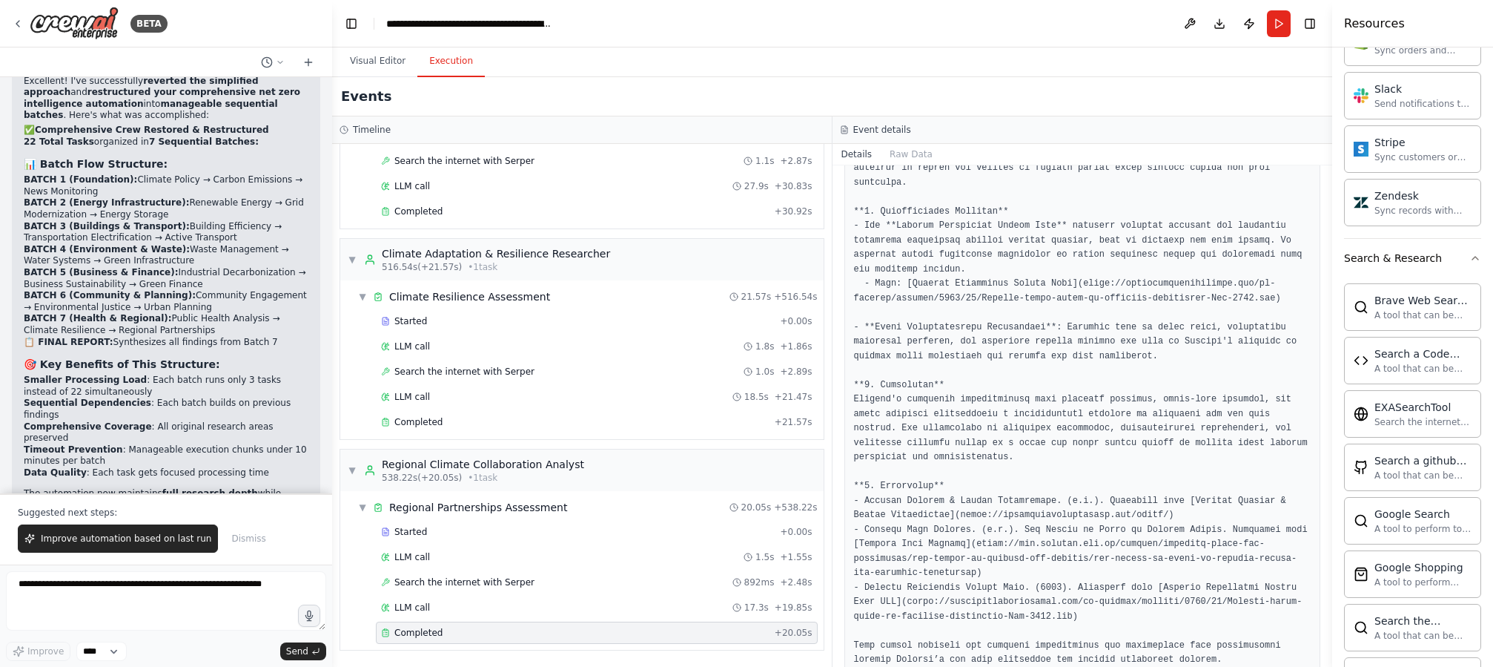
scroll to position [1068, 0]
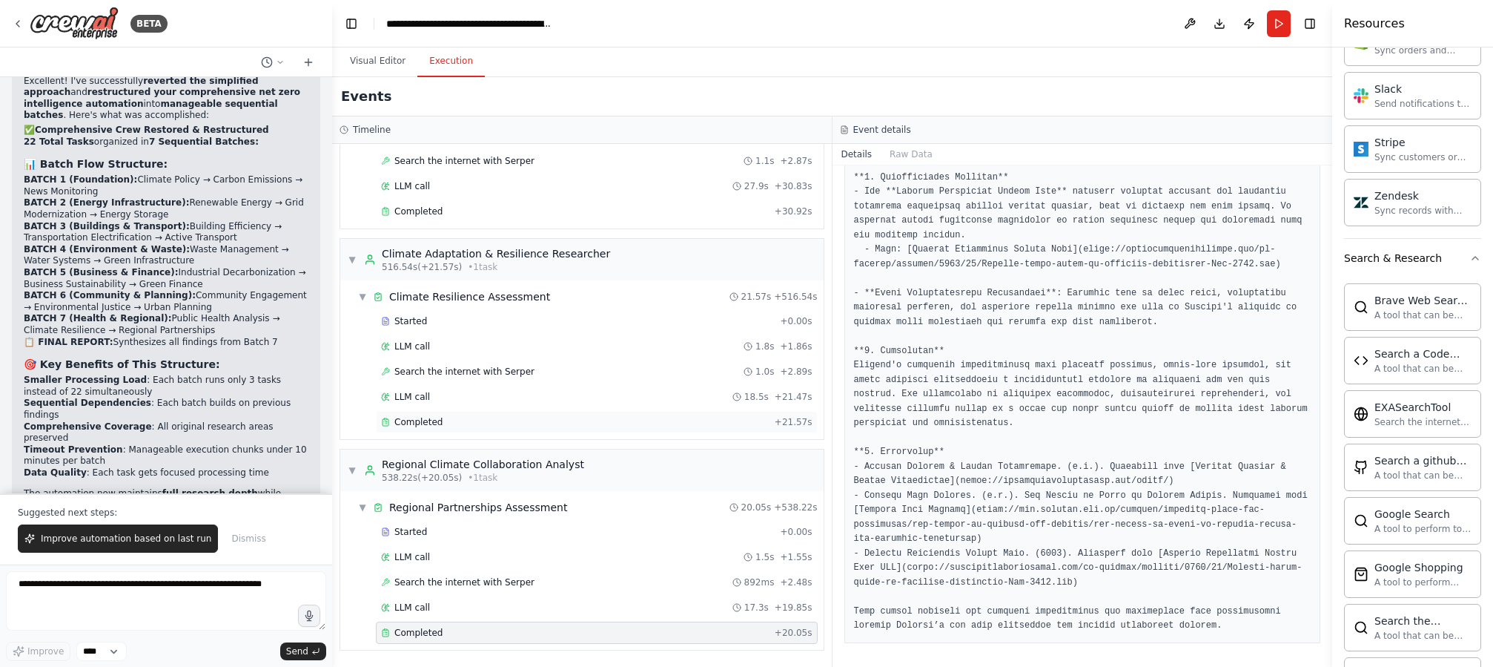
click at [479, 420] on div "Completed" at bounding box center [575, 422] width 388 height 12
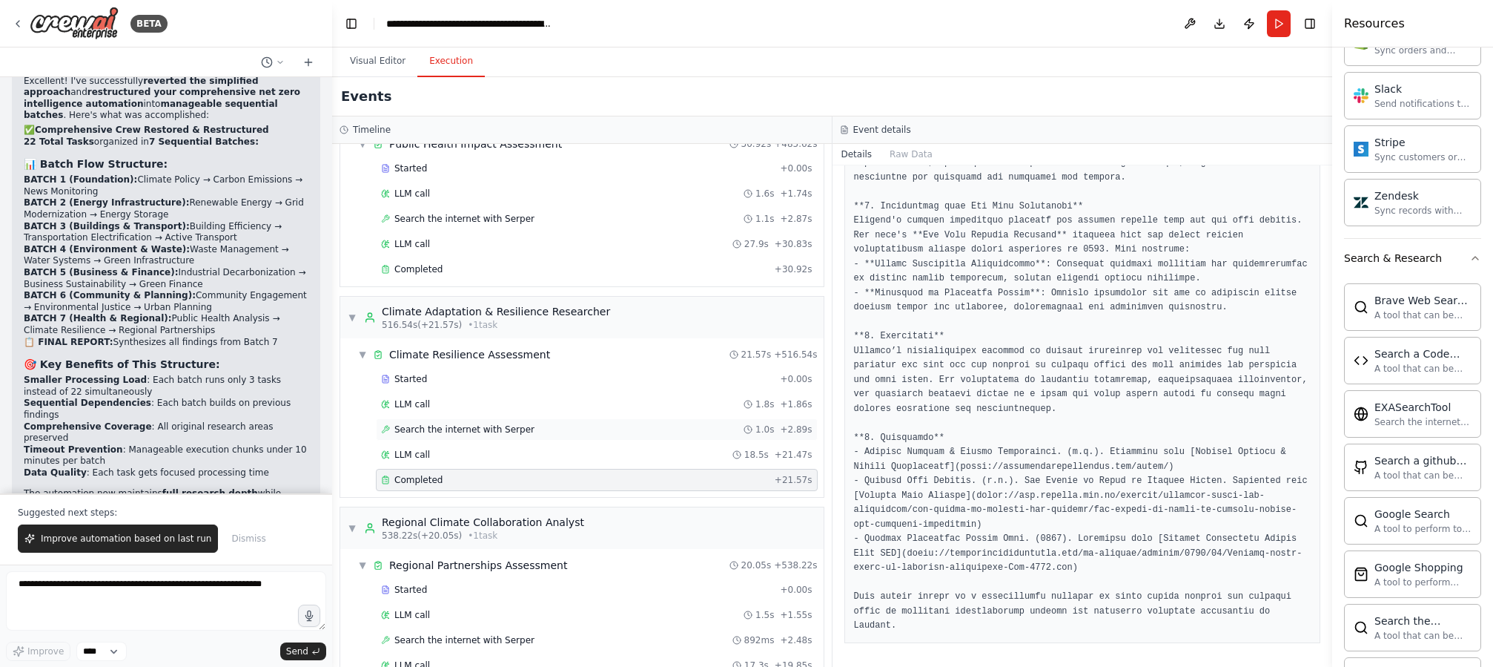
scroll to position [8065, 0]
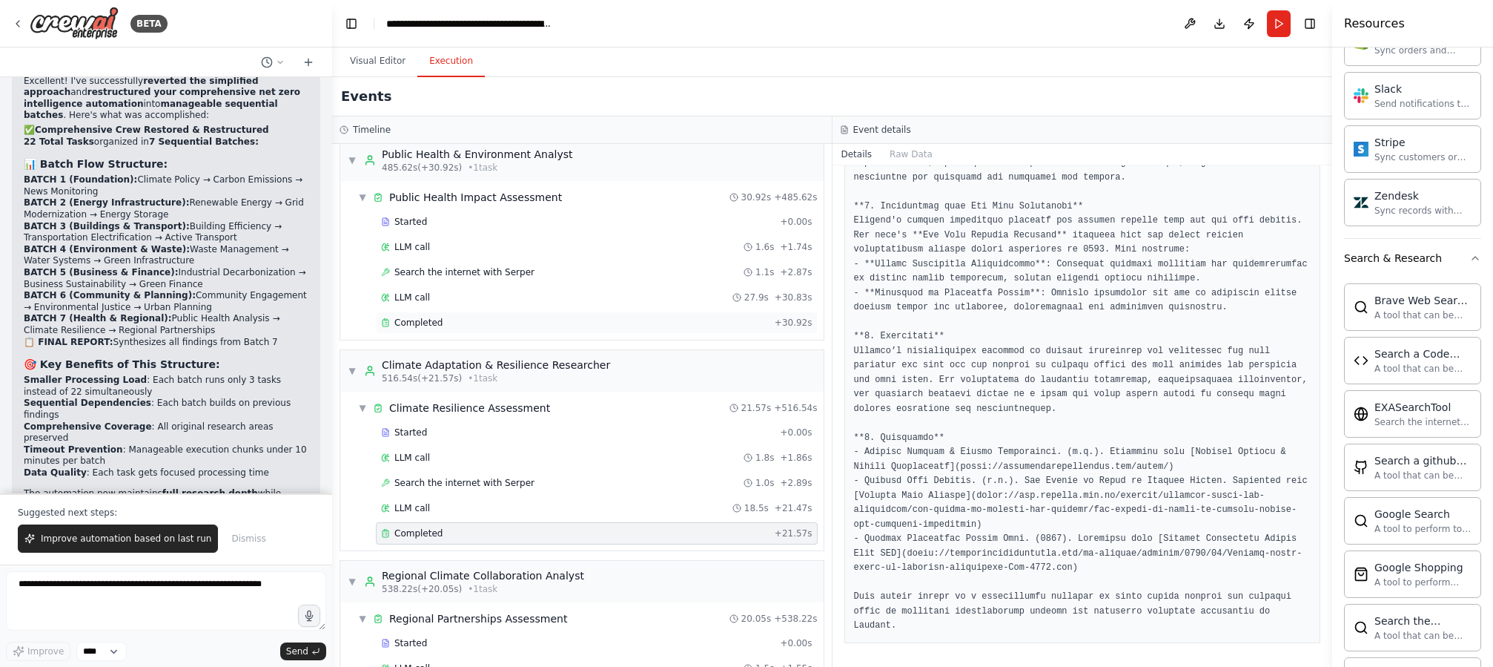
click at [421, 322] on span "Completed" at bounding box center [418, 323] width 48 height 12
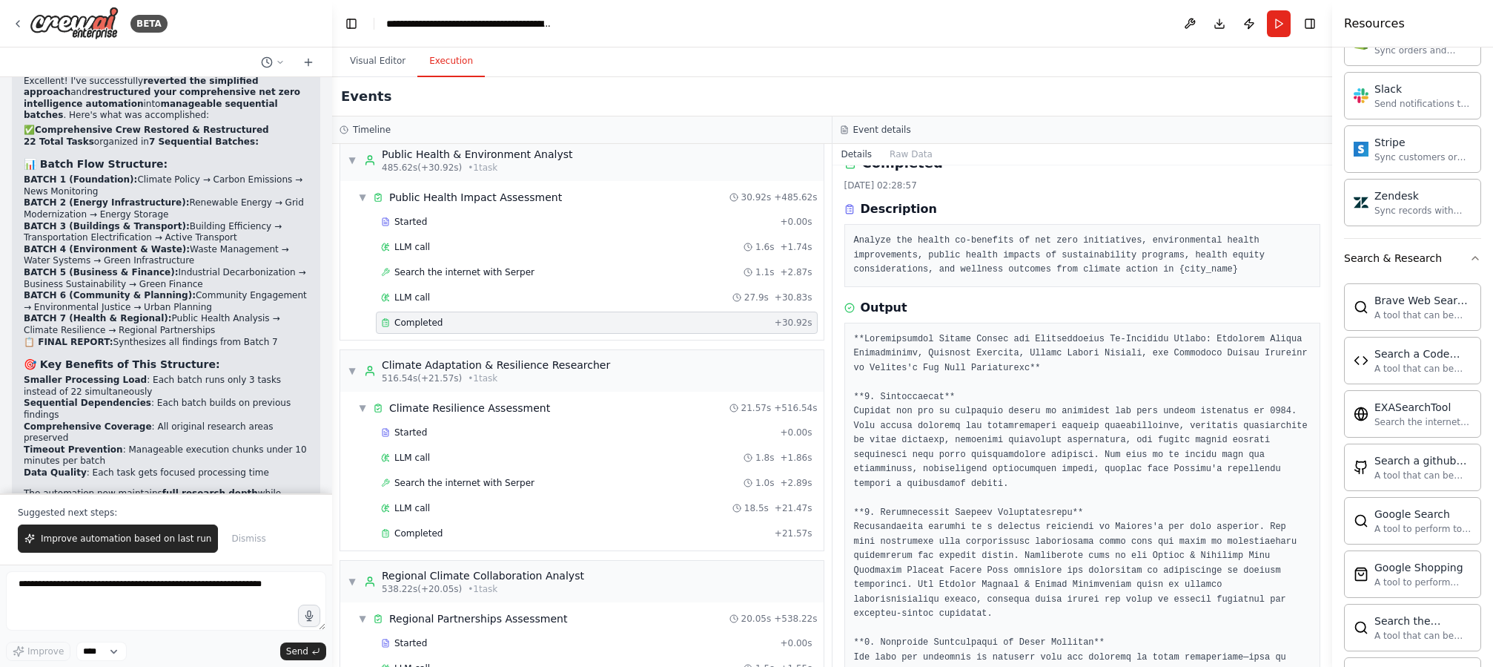
scroll to position [0, 0]
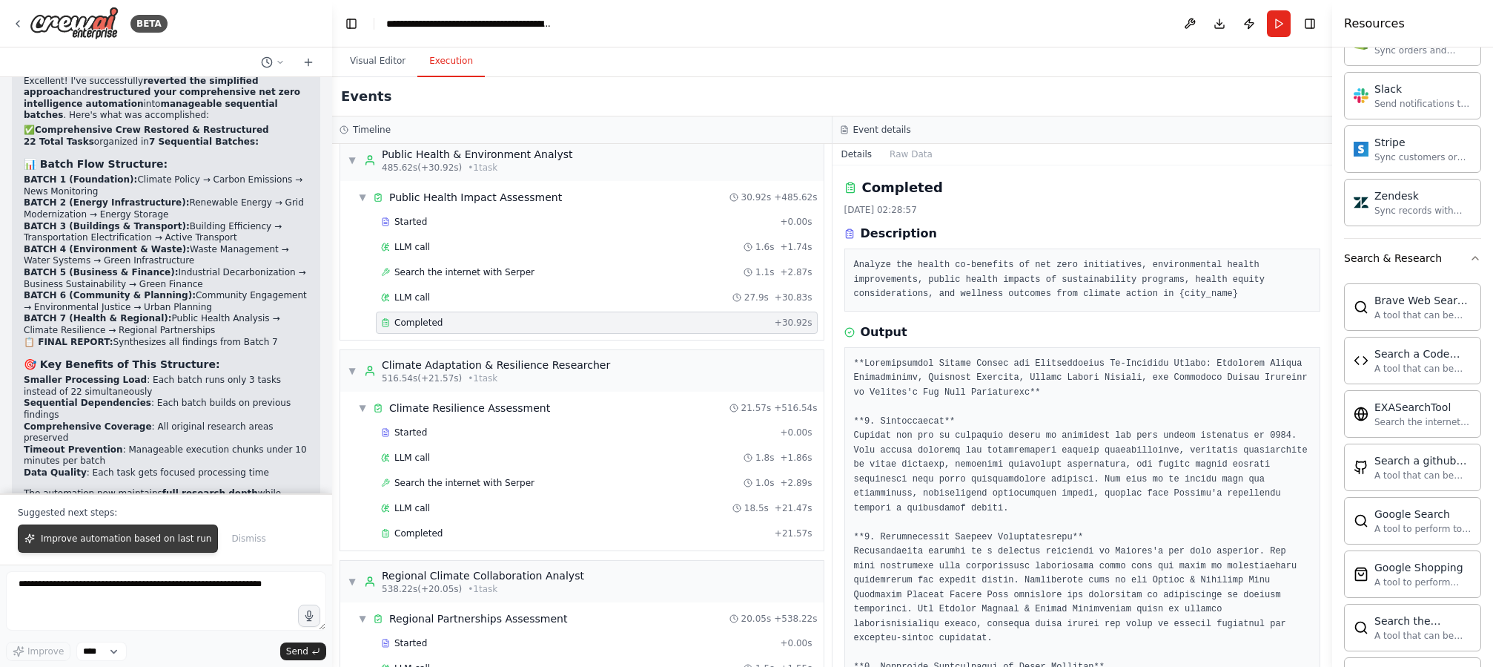
click at [148, 543] on span "Improve automation based on last run" at bounding box center [126, 538] width 171 height 12
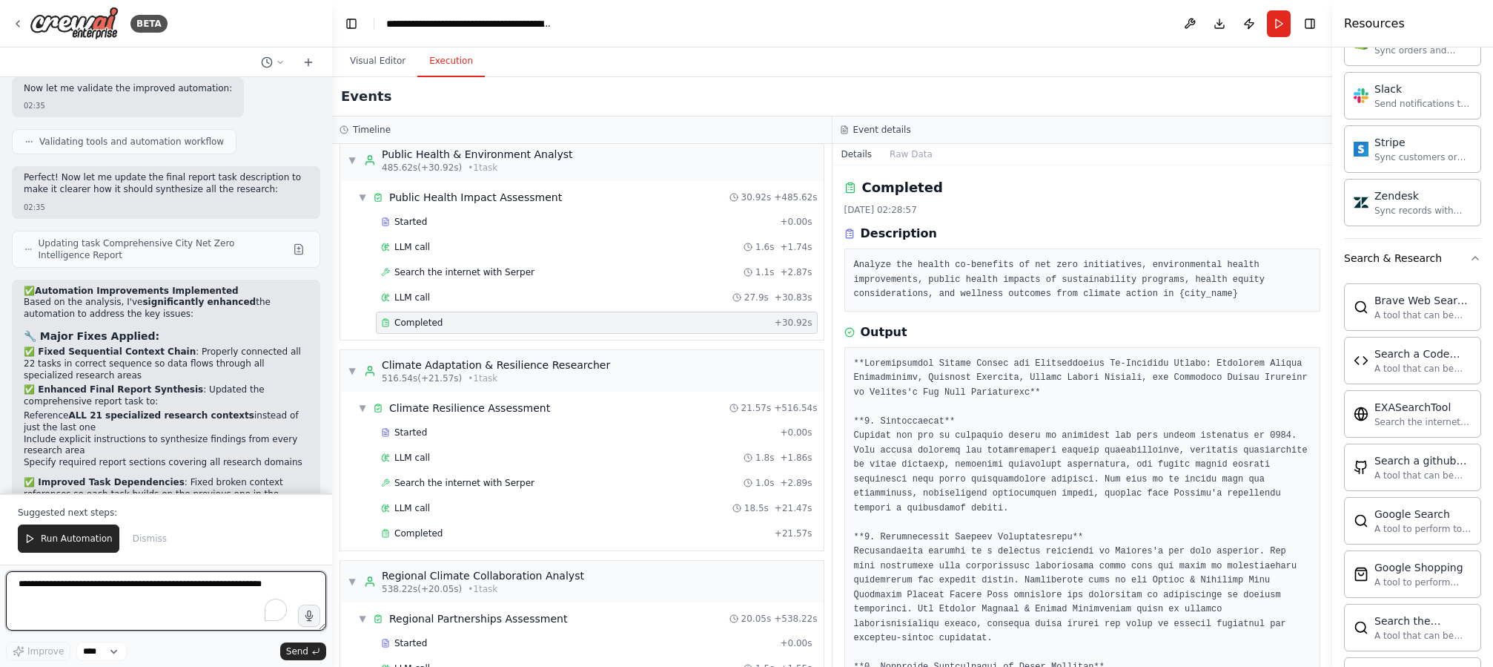
scroll to position [20354, 0]
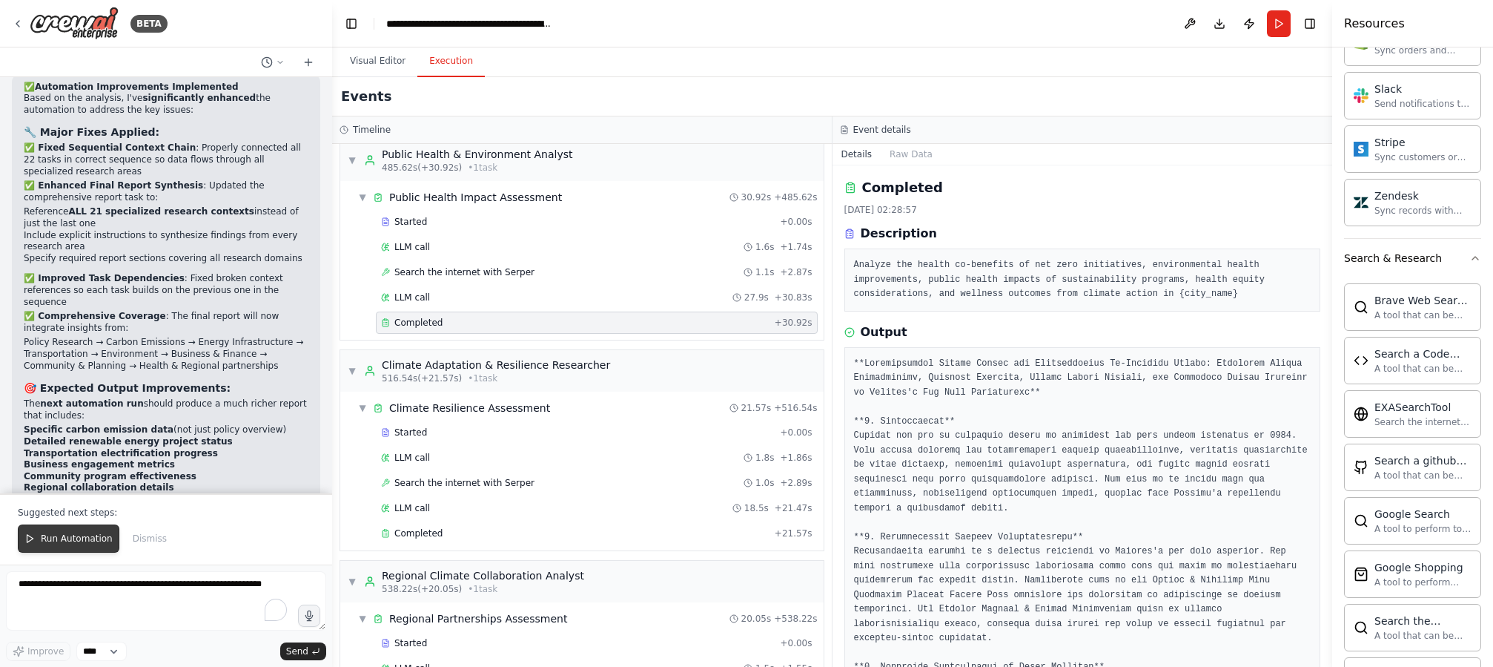
click at [65, 541] on span "Run Automation" at bounding box center [77, 538] width 72 height 12
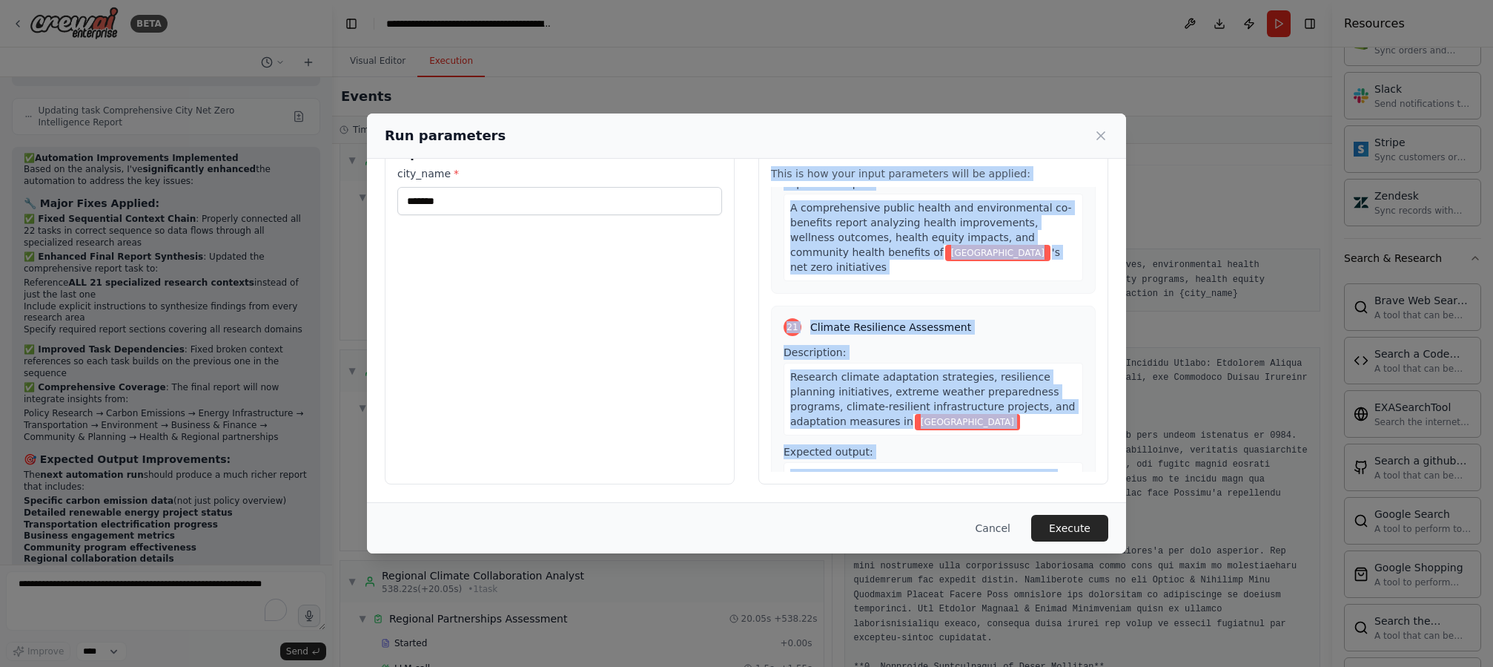
scroll to position [5683, 0]
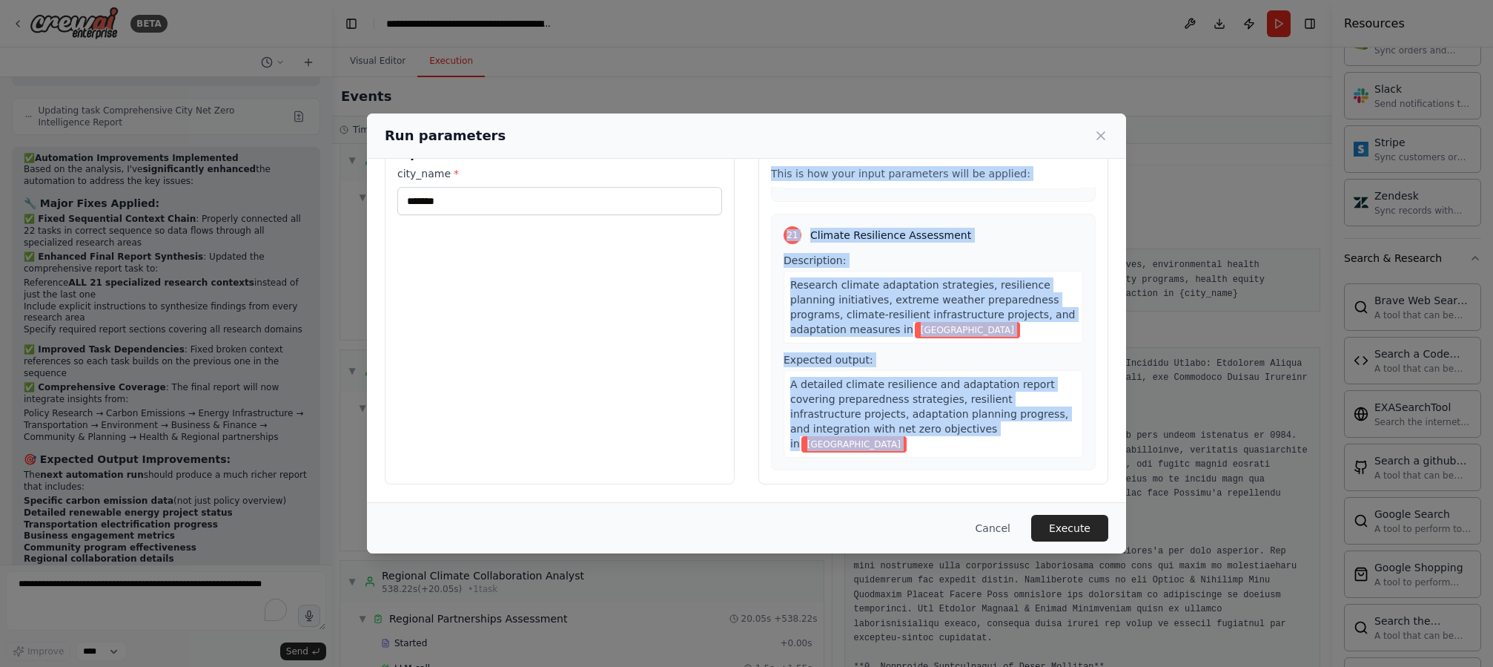
drag, startPoint x: 763, startPoint y: 217, endPoint x: 954, endPoint y: 441, distance: 295.1
click at [954, 441] on div "Preview This is how your input parameters will be applied: 1 News and Media Mon…" at bounding box center [934, 308] width 350 height 351
copy div "This is how your input parameters will be applied: 1 News and Media Monitoring …"
click at [1096, 526] on button "Execute" at bounding box center [1069, 528] width 77 height 27
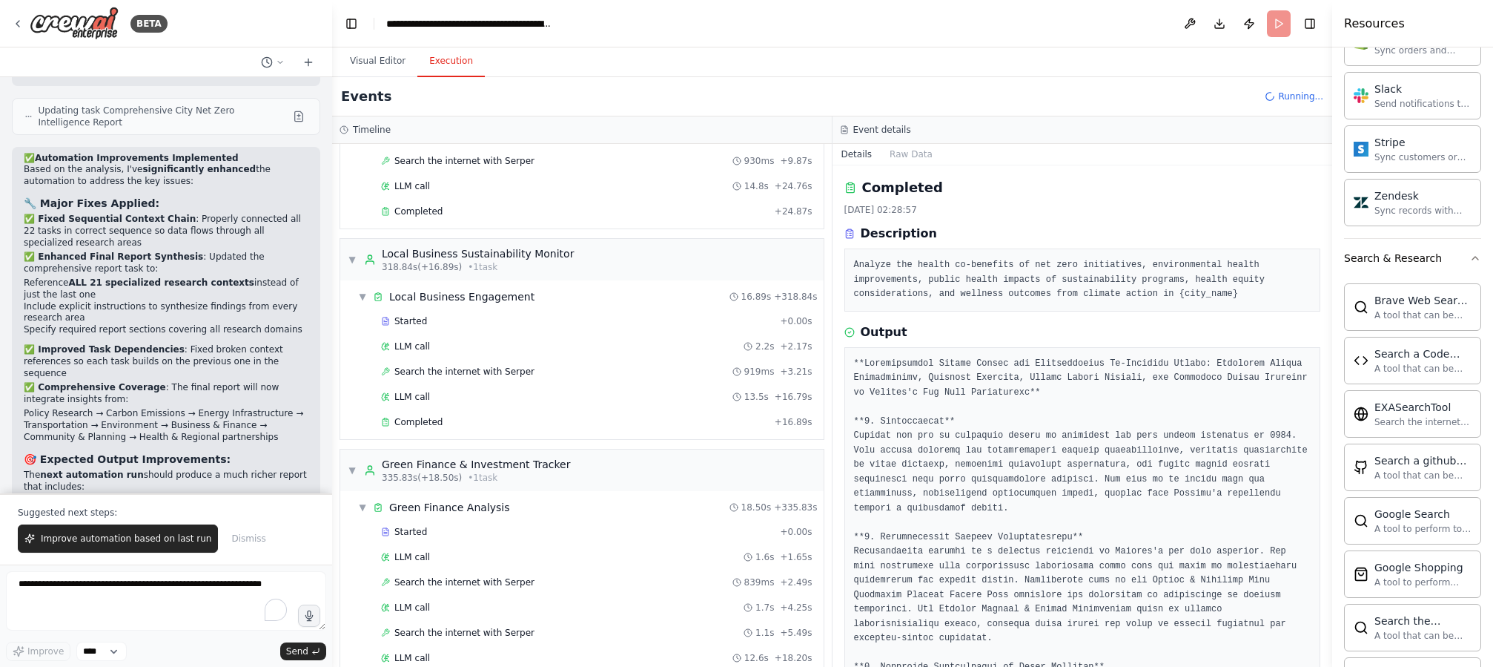
scroll to position [20354, 0]
